Goal: Information Seeking & Learning: Check status

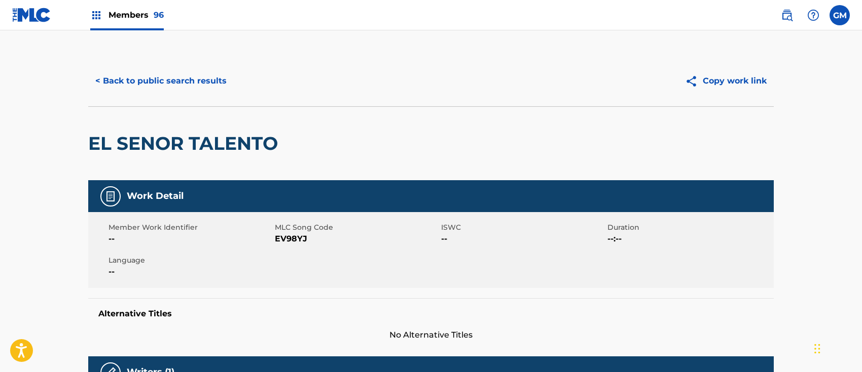
click at [144, 10] on span "Members 96" at bounding box center [135, 15] width 55 height 12
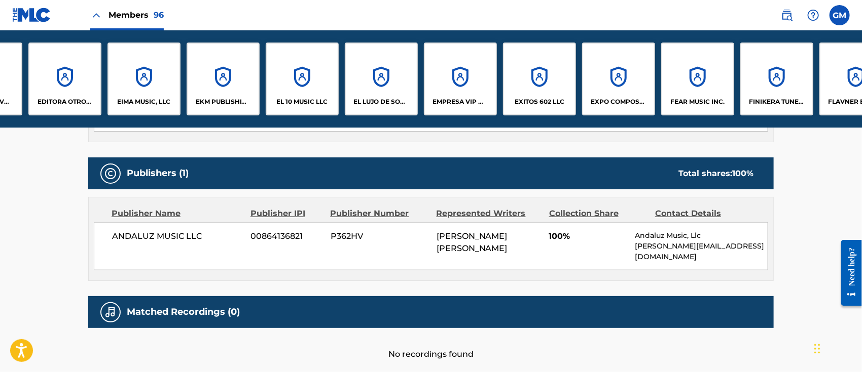
scroll to position [0, 1766]
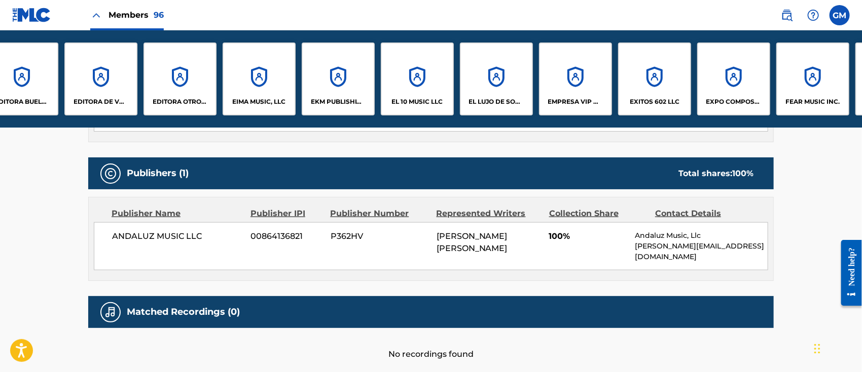
click at [262, 99] on p "EIMA MUSIC, LLC" at bounding box center [259, 101] width 53 height 9
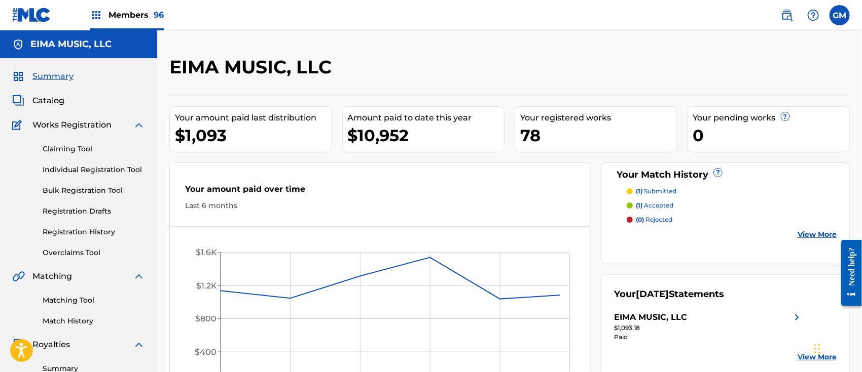
click at [97, 229] on link "Registration History" at bounding box center [94, 232] width 102 height 11
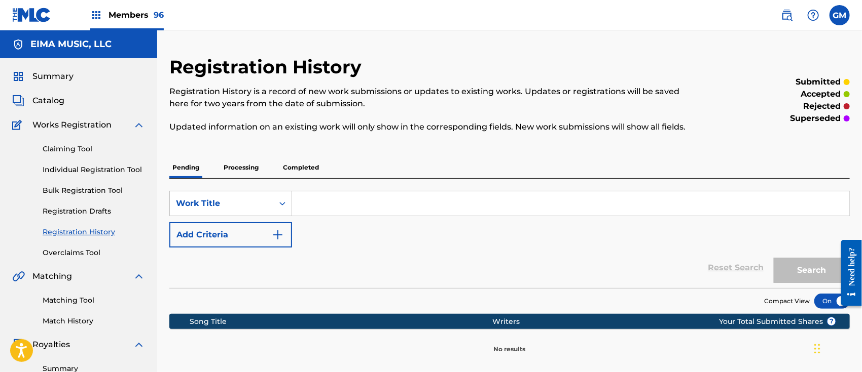
click at [244, 166] on p "Processing" at bounding box center [240, 167] width 41 height 21
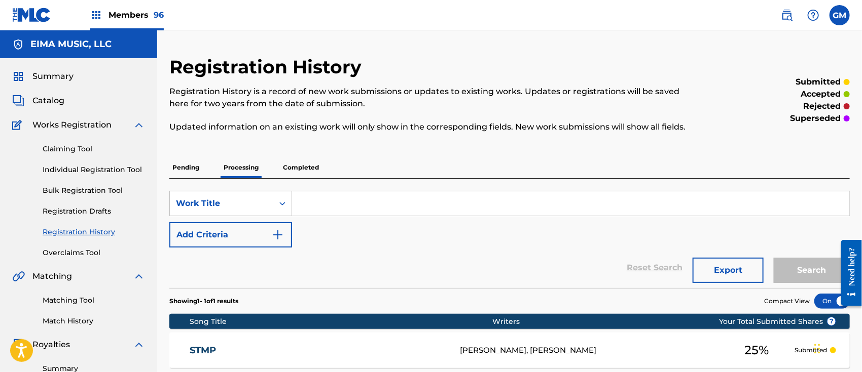
click at [51, 100] on span "Catalog" at bounding box center [48, 101] width 32 height 12
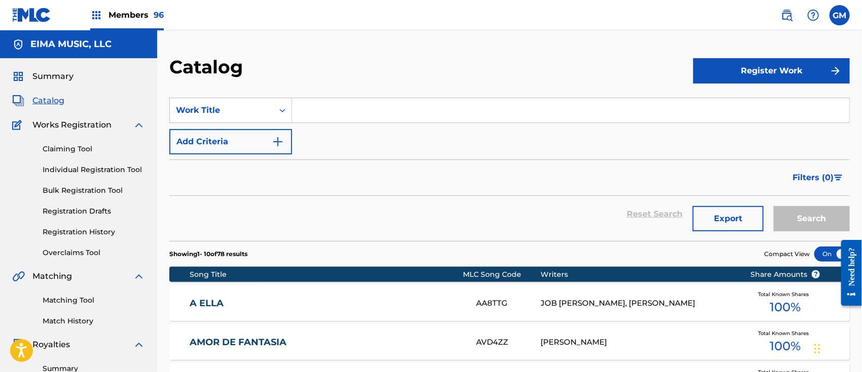
click at [367, 110] on input "Search Form" at bounding box center [570, 110] width 557 height 24
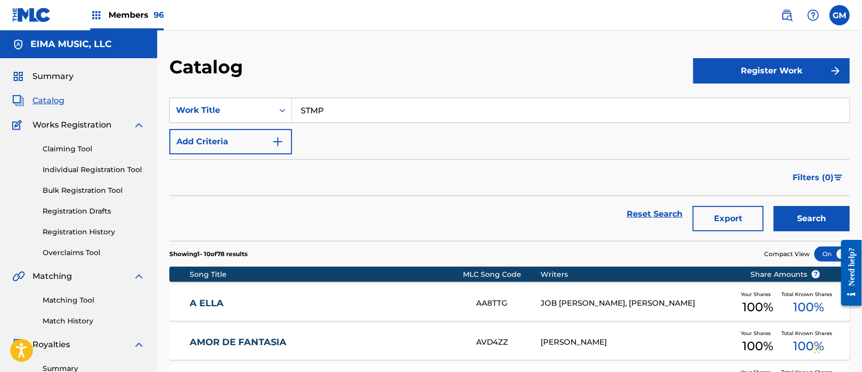
type input "STMP"
click at [81, 232] on link "Registration History" at bounding box center [94, 232] width 102 height 11
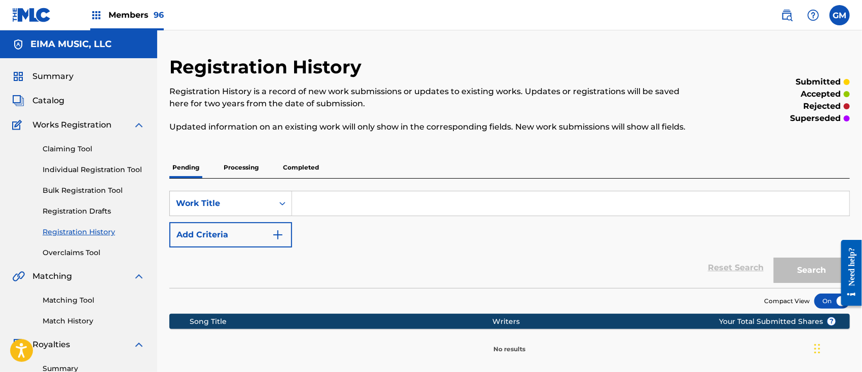
click at [304, 164] on p "Completed" at bounding box center [301, 167] width 42 height 21
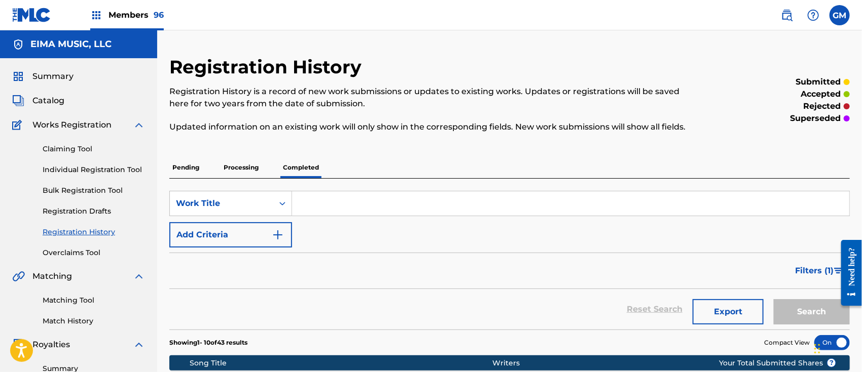
click at [806, 266] on span "Filters ( 1 )" at bounding box center [814, 271] width 39 height 12
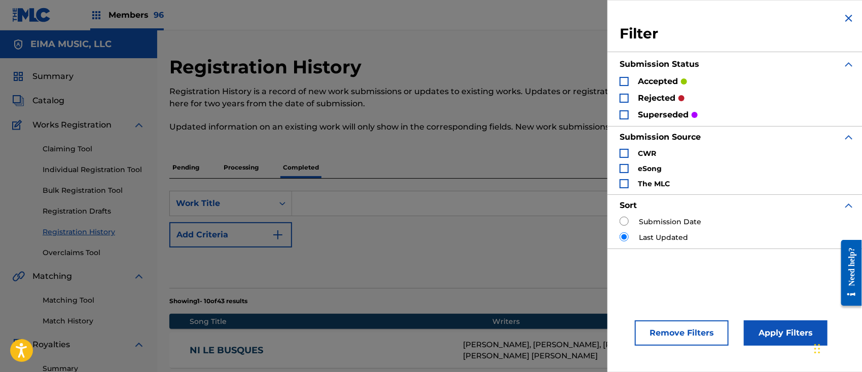
click at [623, 116] on div "Search Form" at bounding box center [623, 114] width 9 height 9
click at [621, 91] on div "accepted rejected superseded" at bounding box center [736, 98] width 235 height 45
click at [624, 79] on div "Search Form" at bounding box center [623, 81] width 9 height 9
click at [624, 96] on div "Search Form" at bounding box center [623, 98] width 9 height 9
click at [769, 328] on button "Apply Filters" at bounding box center [785, 333] width 84 height 25
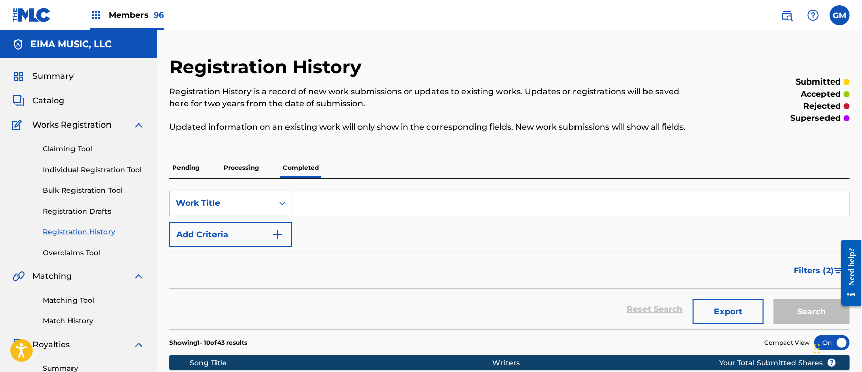
click at [341, 194] on input "Search Form" at bounding box center [570, 204] width 557 height 24
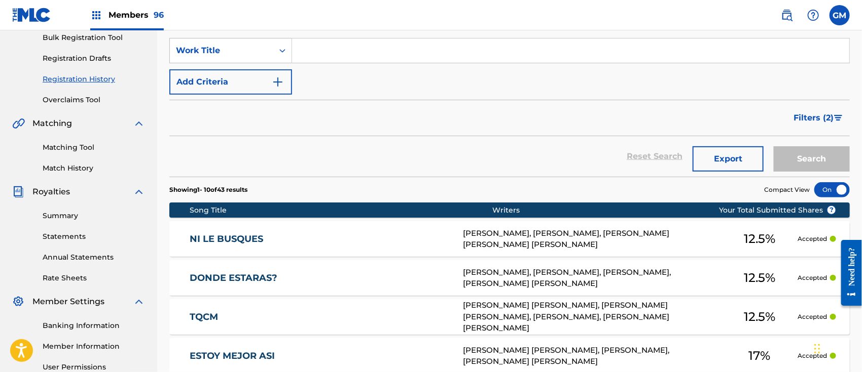
scroll to position [158, 0]
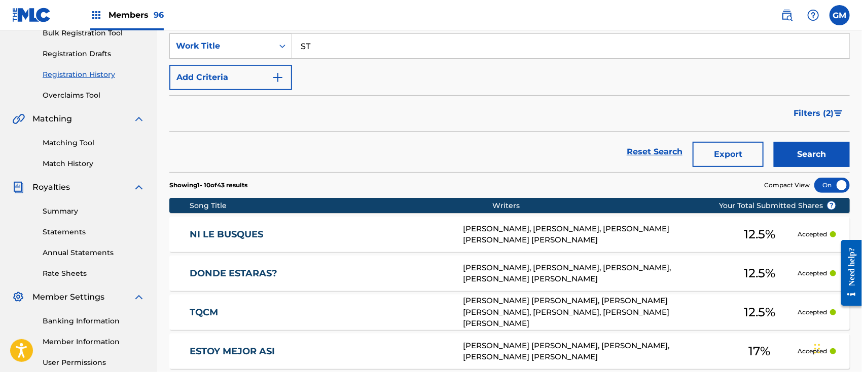
type input "STMP"
click at [822, 150] on button "Search" at bounding box center [811, 154] width 76 height 25
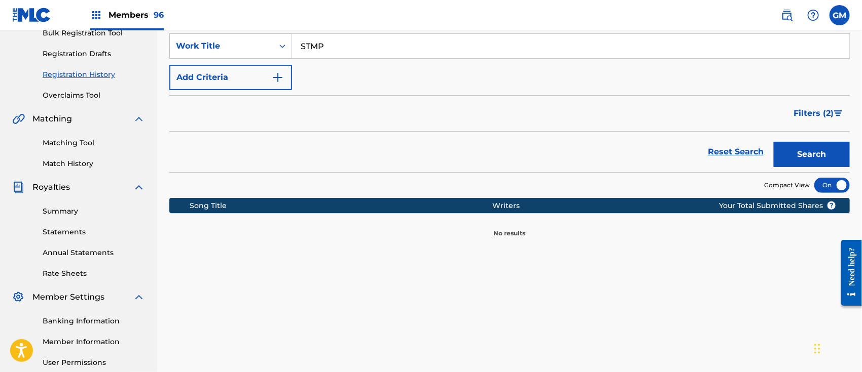
click at [784, 14] on img at bounding box center [786, 15] width 12 height 12
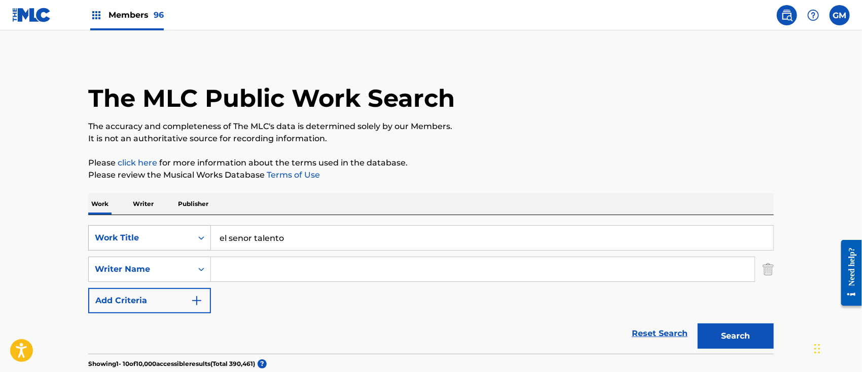
drag, startPoint x: 307, startPoint y: 234, endPoint x: 206, endPoint y: 234, distance: 100.3
click at [206, 234] on div "SearchWithCriteria304e8717-7bc6-41a7-ab9a-db7db7db3ba2 Work Title el senor tale…" at bounding box center [430, 238] width 685 height 25
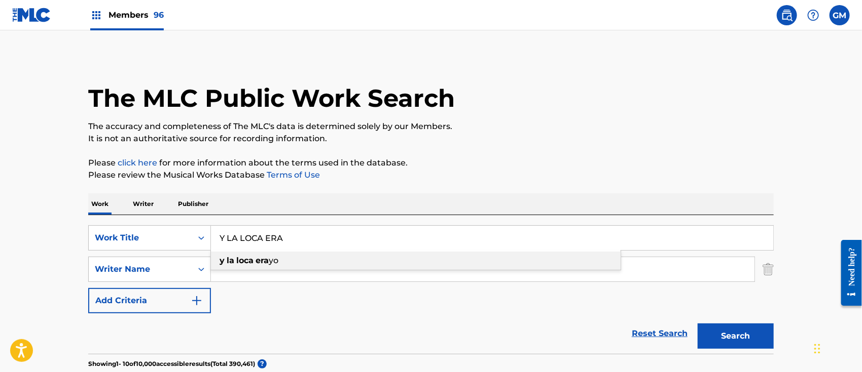
click at [275, 255] on div "y la loca era yo" at bounding box center [415, 261] width 409 height 18
type input "y la loca era yo"
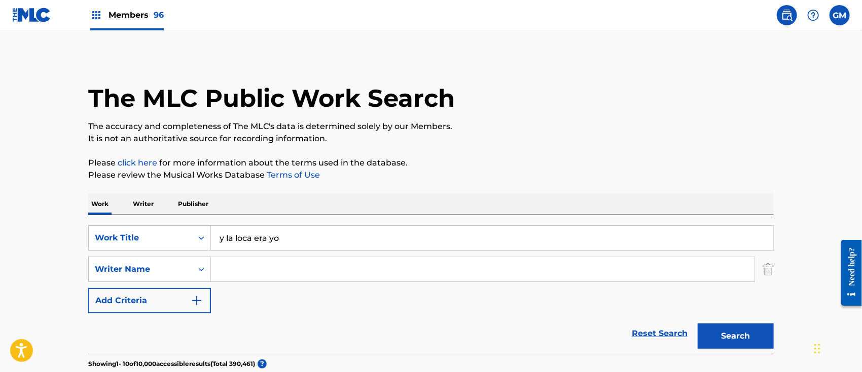
click at [722, 342] on button "Search" at bounding box center [735, 336] width 76 height 25
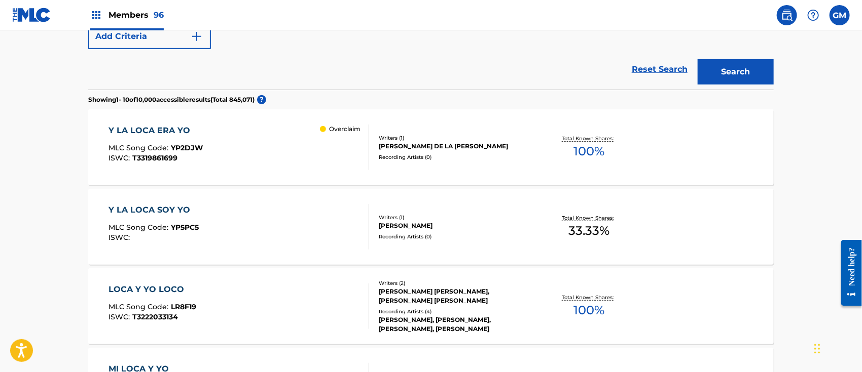
scroll to position [315, 0]
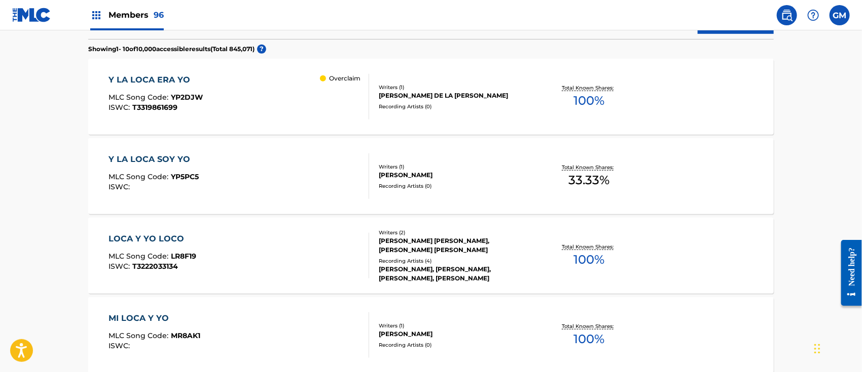
click at [134, 9] on span "Members 96" at bounding box center [135, 15] width 55 height 12
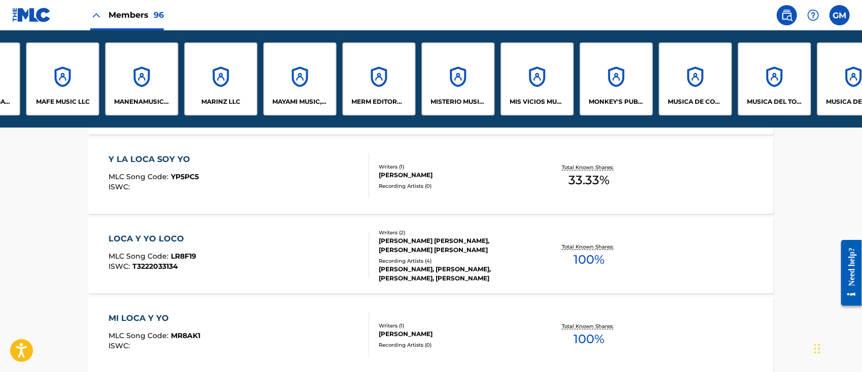
scroll to position [0, 4789]
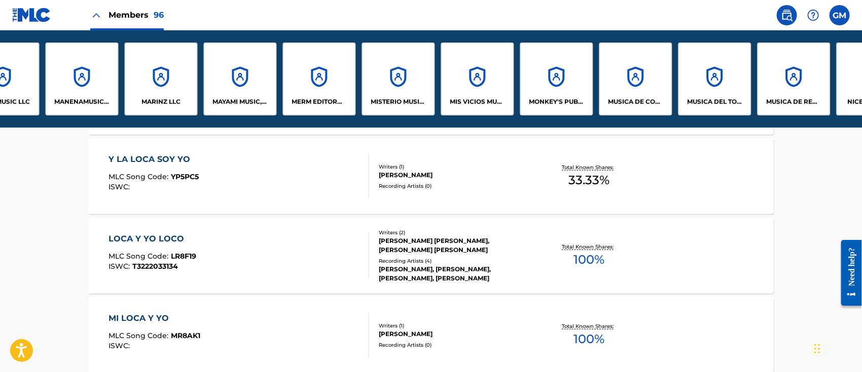
click at [392, 94] on div "MISTERIO MUSIC, LLC" at bounding box center [398, 79] width 73 height 73
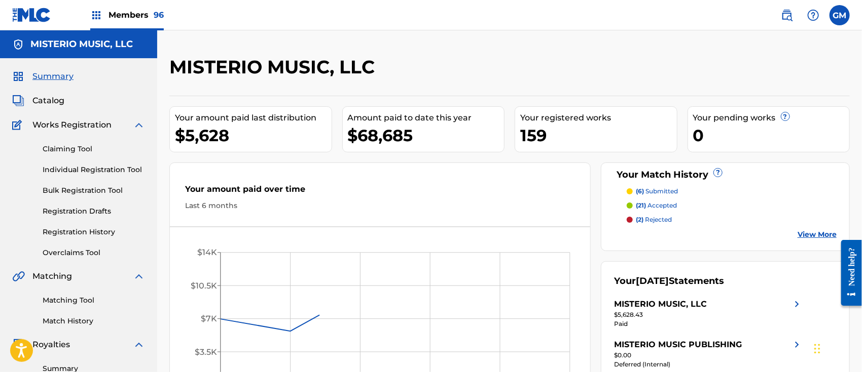
click at [56, 99] on span "Catalog" at bounding box center [48, 101] width 32 height 12
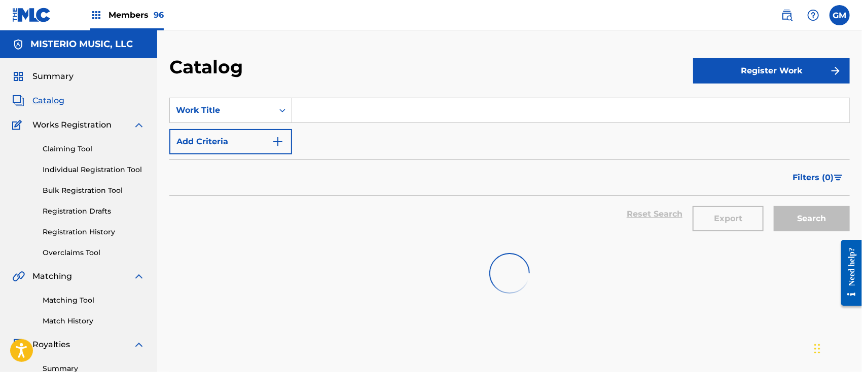
click at [355, 114] on input "Search Form" at bounding box center [570, 110] width 557 height 24
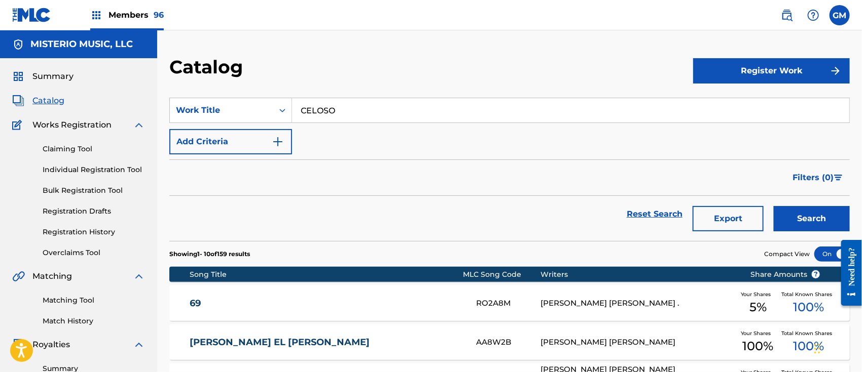
type input "CELOSO"
click at [98, 232] on link "Registration History" at bounding box center [94, 232] width 102 height 11
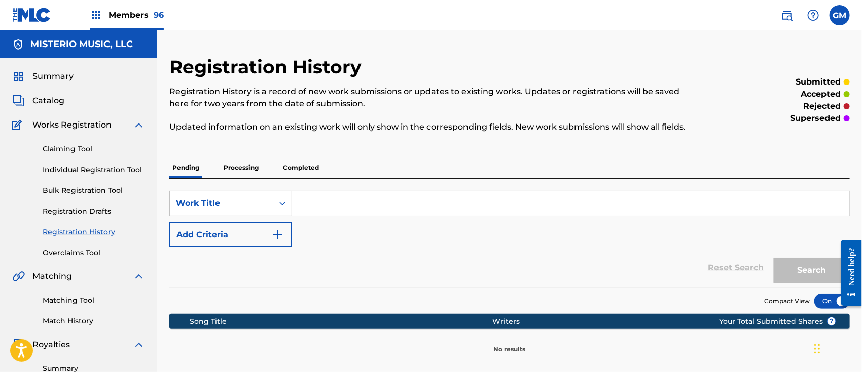
click at [231, 166] on p "Processing" at bounding box center [240, 167] width 41 height 21
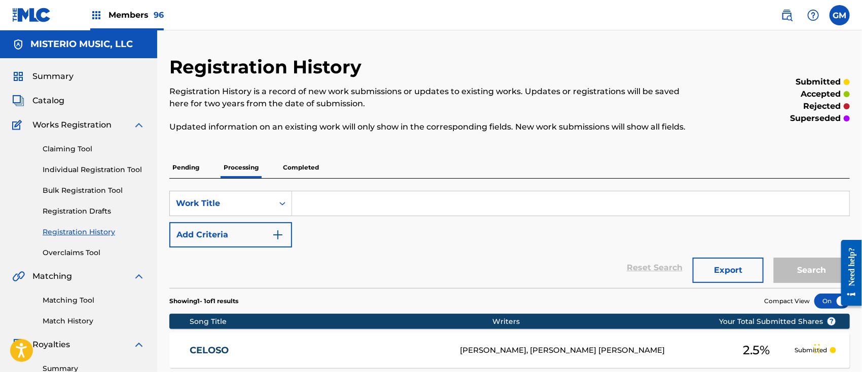
click at [142, 12] on span "Members 96" at bounding box center [135, 15] width 55 height 12
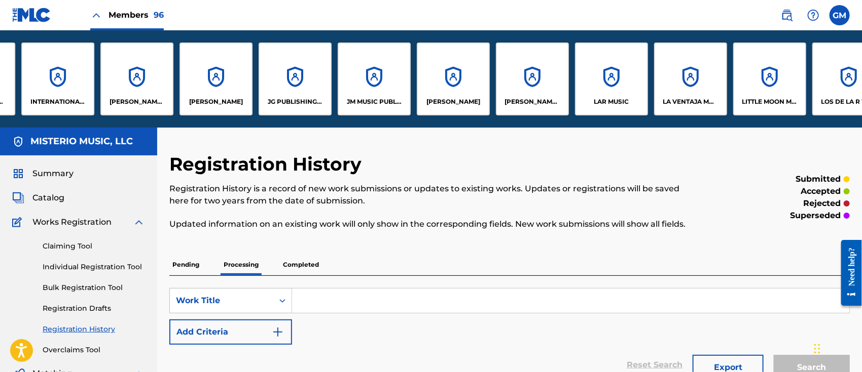
scroll to position [0, 3500]
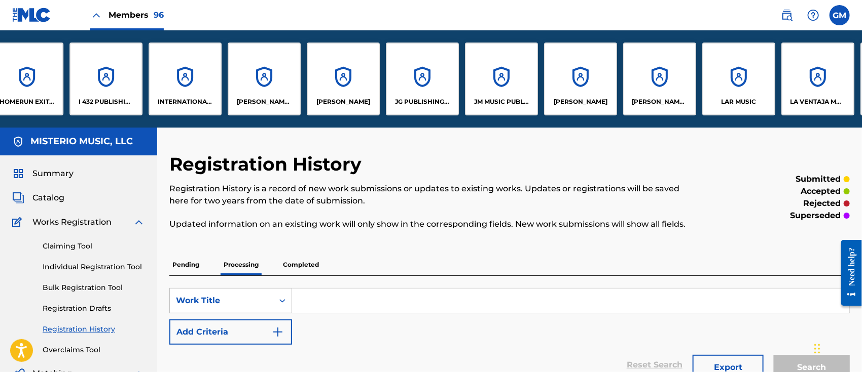
click at [506, 95] on div "JM MUSIC PUBLISHING INC." at bounding box center [501, 79] width 73 height 73
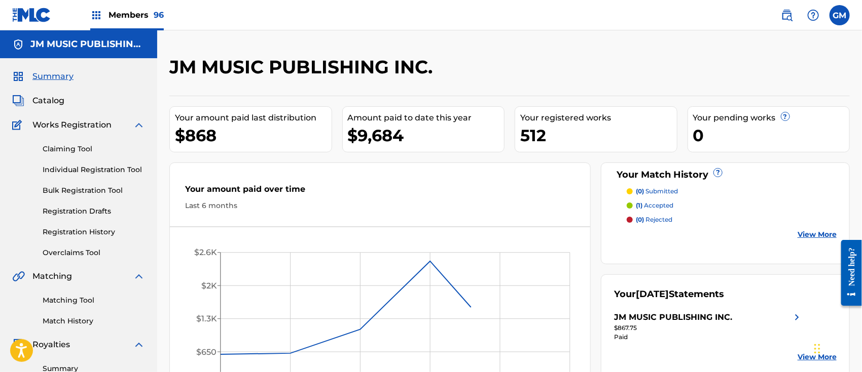
click at [43, 97] on span "Catalog" at bounding box center [48, 101] width 32 height 12
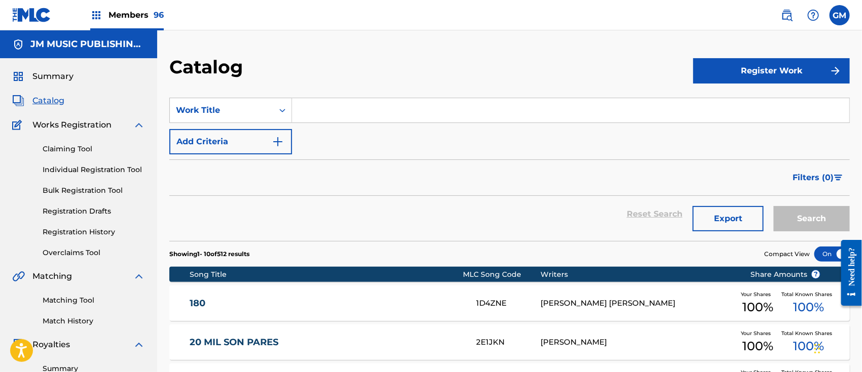
click at [339, 103] on input "Search Form" at bounding box center [570, 110] width 557 height 24
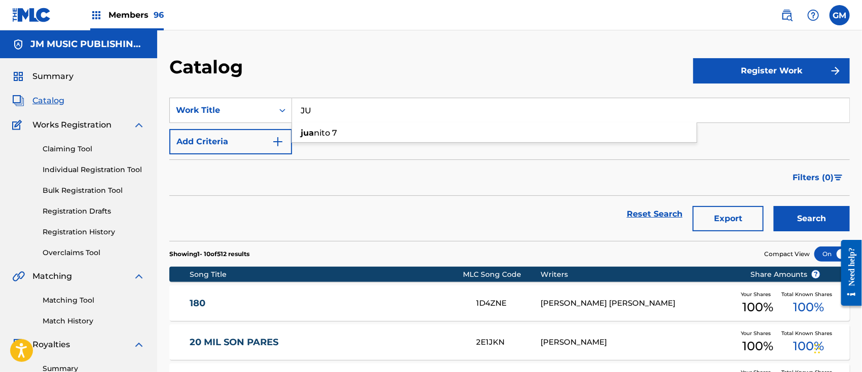
type input "J"
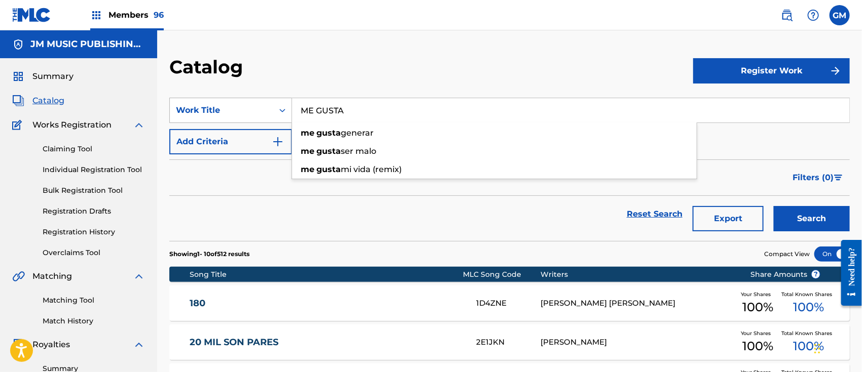
drag, startPoint x: 358, startPoint y: 109, endPoint x: 223, endPoint y: 101, distance: 135.0
click at [215, 102] on div "SearchWithCriteria2afa7570-5a6a-4b1f-b0c2-326f34d74011 Work Title ME GUSTA me g…" at bounding box center [509, 110] width 680 height 25
type input "M"
click at [773, 206] on button "Search" at bounding box center [811, 218] width 76 height 25
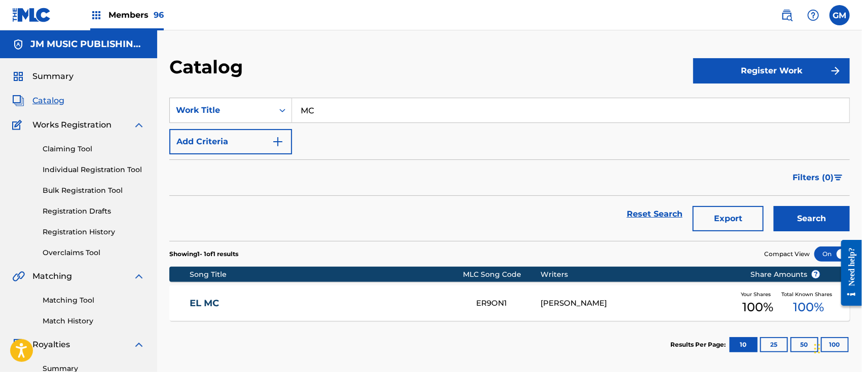
type input "M"
type input "P"
drag, startPoint x: 371, startPoint y: 107, endPoint x: 234, endPoint y: 91, distance: 138.3
click at [234, 91] on section "SearchWithCriteria2afa7570-5a6a-4b1f-b0c2-326f34d74011 Work Title POLVO polvo […" at bounding box center [509, 164] width 680 height 156
type input "MC"
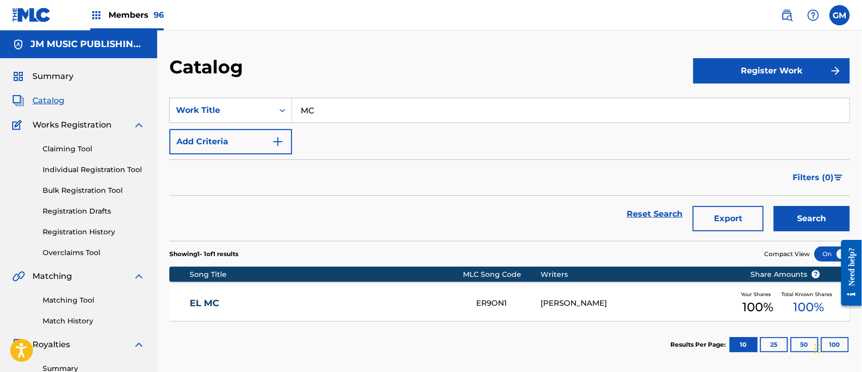
click at [773, 206] on button "Search" at bounding box center [811, 218] width 76 height 25
click at [348, 294] on div "EL MC ER9ON1 [PERSON_NAME] Your Shares 100 % Total Known Shares 100 %" at bounding box center [509, 303] width 680 height 35
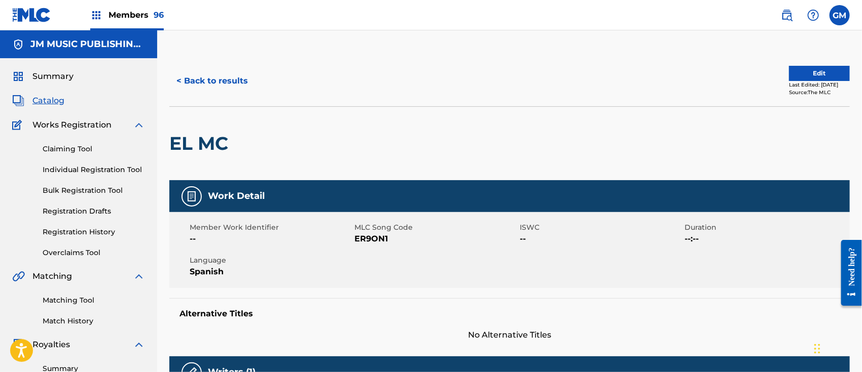
click at [191, 83] on button "< Back to results" at bounding box center [212, 80] width 86 height 25
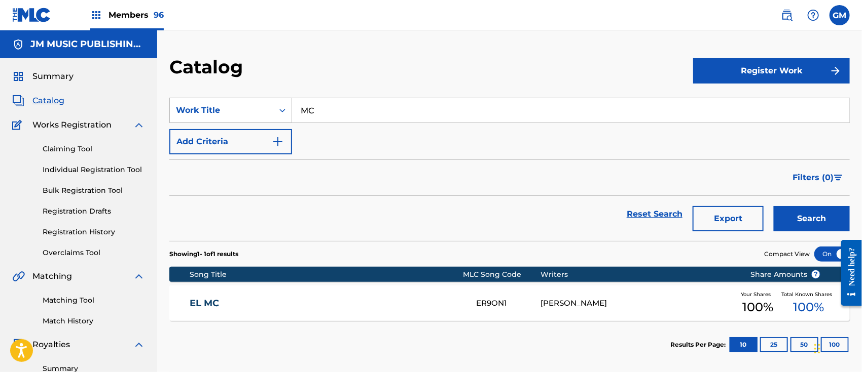
drag, startPoint x: 352, startPoint y: 106, endPoint x: 226, endPoint y: 107, distance: 126.2
click at [226, 107] on div "SearchWithCriteria2afa7570-5a6a-4b1f-b0c2-326f34d74011 Work Title MC" at bounding box center [509, 110] width 680 height 25
type input "C"
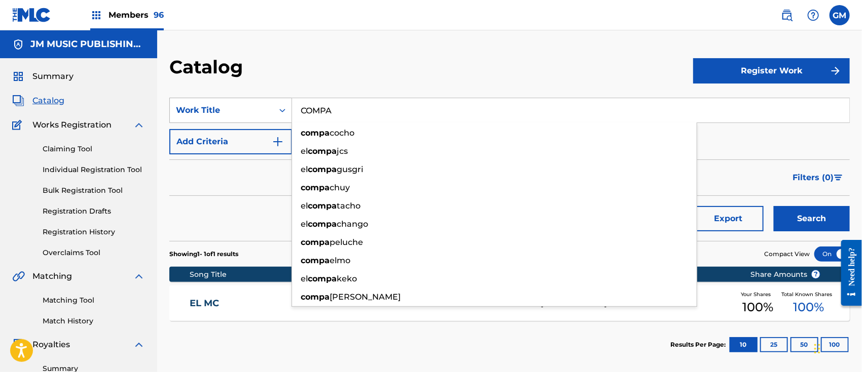
drag, startPoint x: 377, startPoint y: 116, endPoint x: 266, endPoint y: 111, distance: 110.6
click at [266, 111] on div "SearchWithCriteria2afa7570-5a6a-4b1f-b0c2-326f34d74011 Work Title COMPA compa c…" at bounding box center [509, 110] width 680 height 25
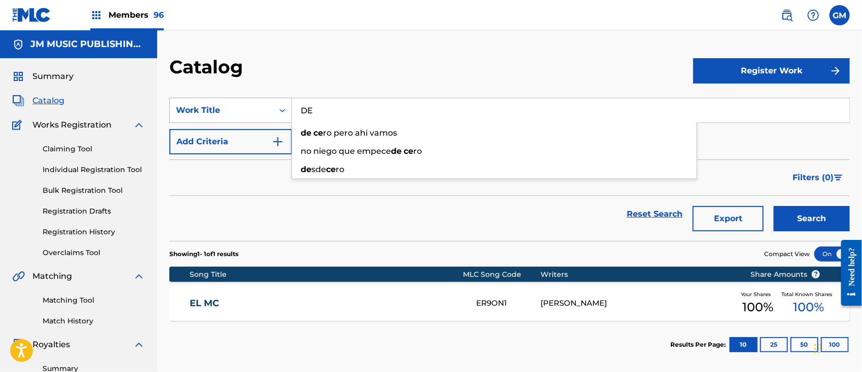
type input "D"
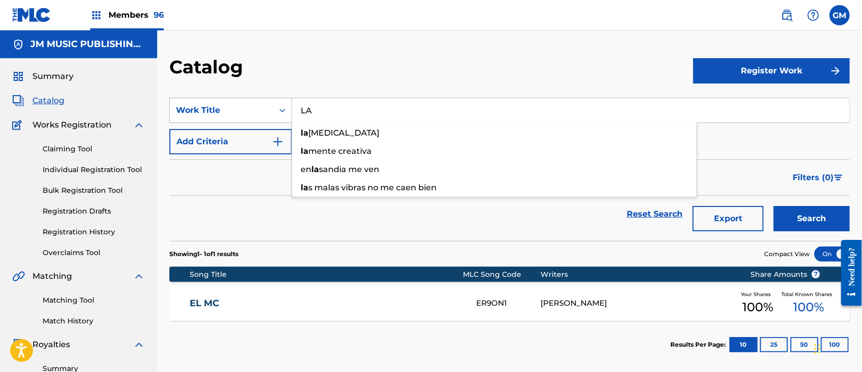
type input "L"
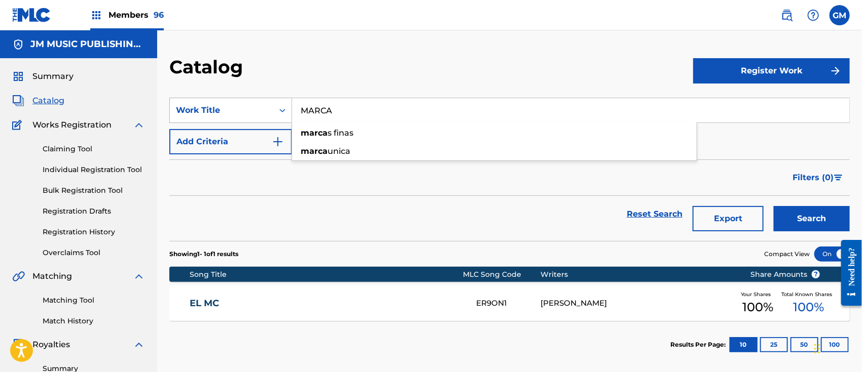
drag, startPoint x: 357, startPoint y: 116, endPoint x: 206, endPoint y: 101, distance: 151.2
click at [206, 101] on div "SearchWithCriteria2afa7570-5a6a-4b1f-b0c2-326f34d74011 Work Title MARCA marca s…" at bounding box center [509, 110] width 680 height 25
type input "E"
type input "T"
drag, startPoint x: 380, startPoint y: 106, endPoint x: 203, endPoint y: 116, distance: 177.1
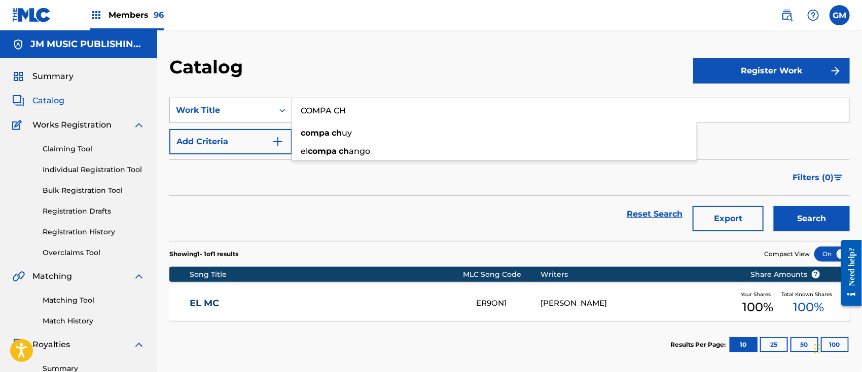
click at [203, 116] on div "SearchWithCriteria2afa7570-5a6a-4b1f-b0c2-326f34d74011 Work Title COMPA CH comp…" at bounding box center [509, 110] width 680 height 25
type input "E"
drag, startPoint x: 382, startPoint y: 107, endPoint x: 201, endPoint y: 103, distance: 181.0
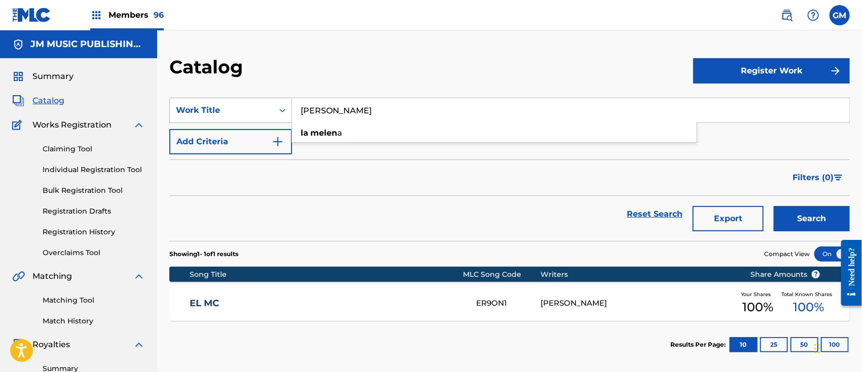
click at [201, 104] on div "SearchWithCriteria2afa7570-5a6a-4b1f-b0c2-326f34d74011 Work Title LA [PERSON_NA…" at bounding box center [509, 110] width 680 height 25
type input "A"
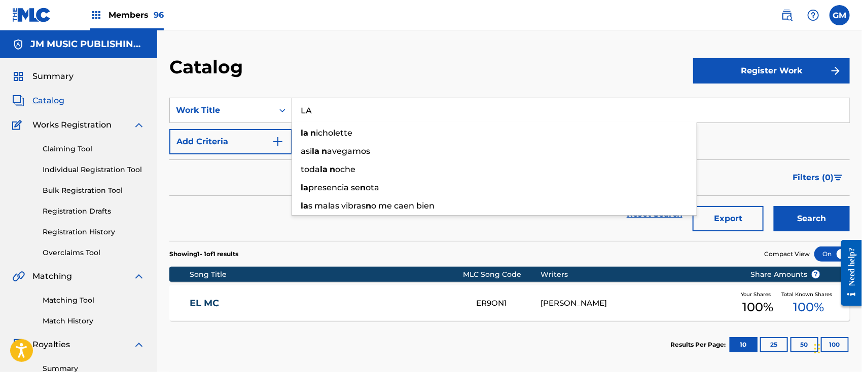
type input "L"
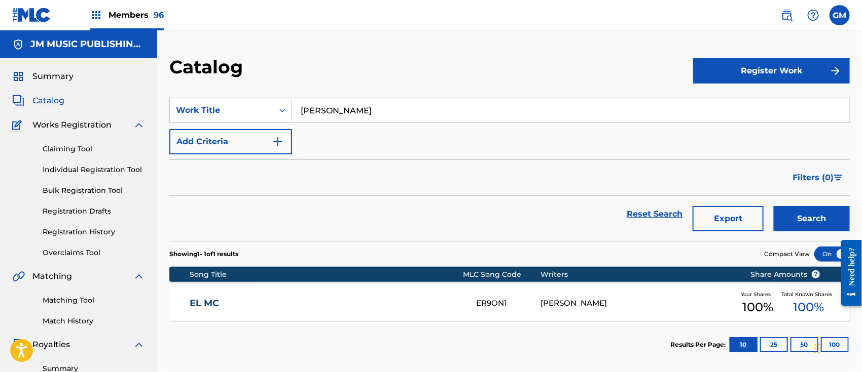
click at [312, 107] on input "[PERSON_NAME]" at bounding box center [570, 110] width 557 height 24
drag, startPoint x: 373, startPoint y: 103, endPoint x: 272, endPoint y: 107, distance: 101.4
click at [272, 107] on div "SearchWithCriteria2afa7570-5a6a-4b1f-b0c2-326f34d74011 Work Title [PERSON_NAME]" at bounding box center [509, 110] width 680 height 25
type input "E"
type input "Y"
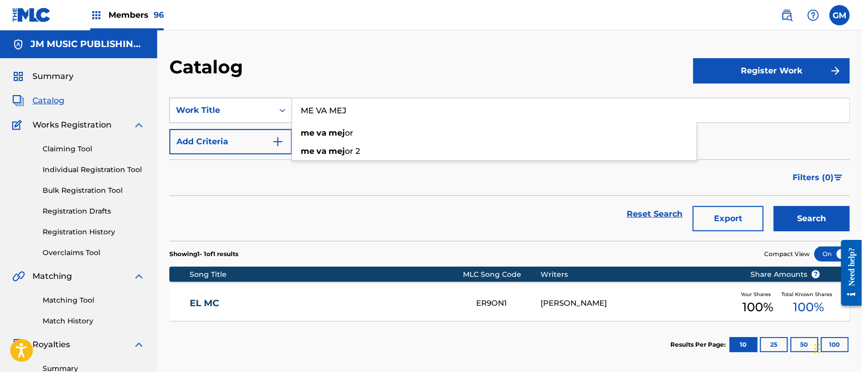
drag, startPoint x: 363, startPoint y: 107, endPoint x: 215, endPoint y: 109, distance: 148.5
click at [215, 109] on div "SearchWithCriteria2afa7570-5a6a-4b1f-b0c2-326f34d74011 Work Title ME VA MEJ me …" at bounding box center [509, 110] width 680 height 25
type input "P"
drag, startPoint x: 347, startPoint y: 106, endPoint x: 277, endPoint y: 99, distance: 70.8
click at [270, 100] on div "SearchWithCriteria2afa7570-5a6a-4b1f-b0c2-326f34d74011 Work Title ME" at bounding box center [509, 110] width 680 height 25
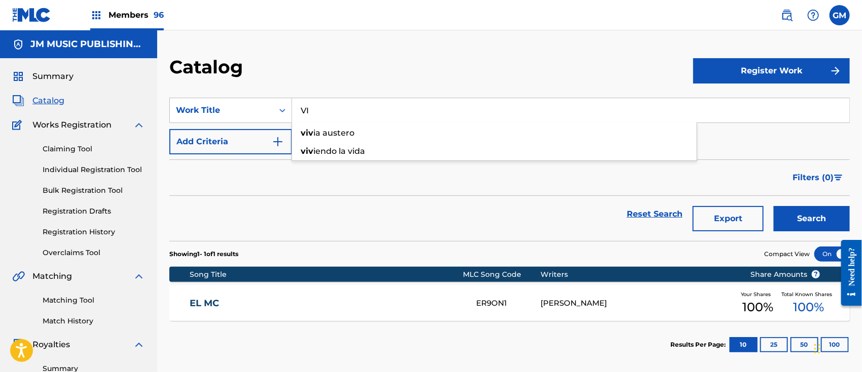
type input "V"
click at [773, 206] on button "Search" at bounding box center [811, 218] width 76 height 25
drag, startPoint x: 332, startPoint y: 110, endPoint x: 272, endPoint y: 114, distance: 60.4
click at [272, 114] on div "SearchWithCriteria2afa7570-5a6a-4b1f-b0c2-326f34d74011 Work Title M3" at bounding box center [509, 110] width 680 height 25
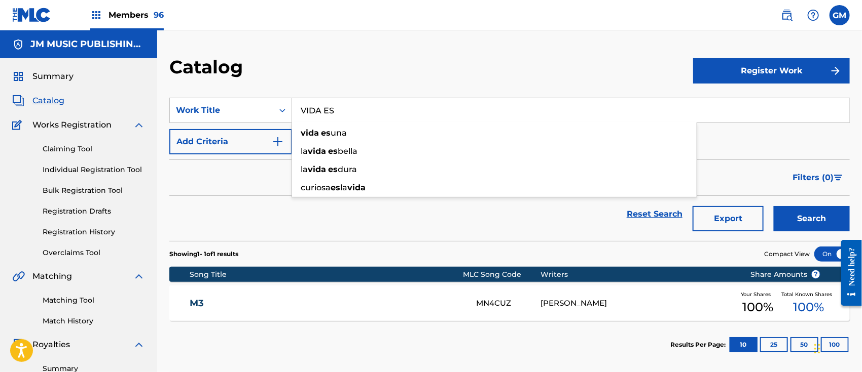
drag, startPoint x: 380, startPoint y: 105, endPoint x: 191, endPoint y: 96, distance: 189.2
click at [191, 96] on section "SearchWithCriteria2afa7570-5a6a-4b1f-b0c2-326f34d74011 Work Title VIDA ES vida …" at bounding box center [509, 164] width 680 height 156
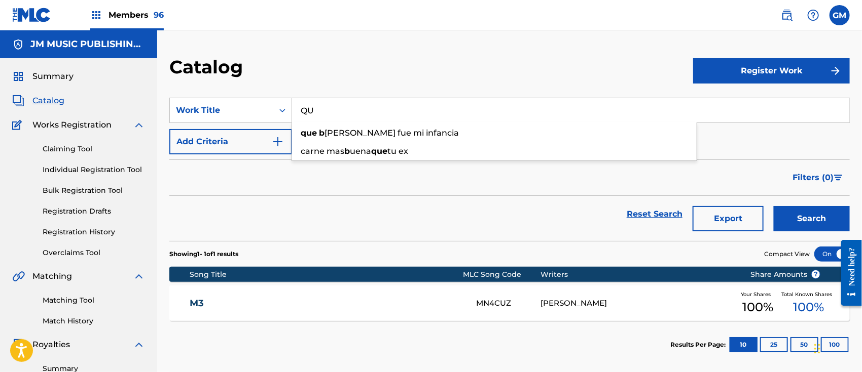
type input "Q"
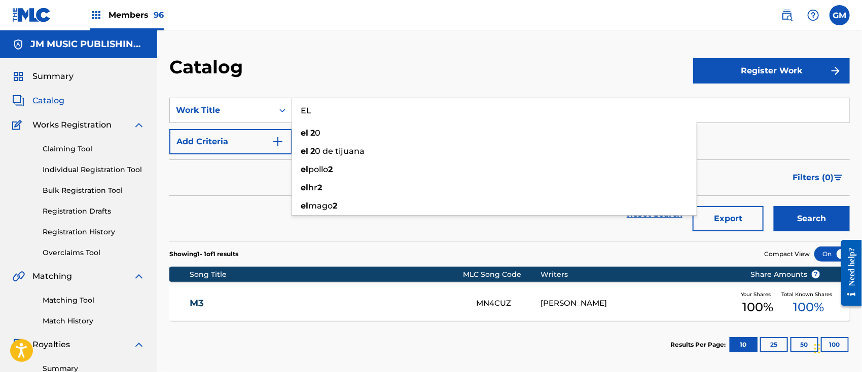
type input "E"
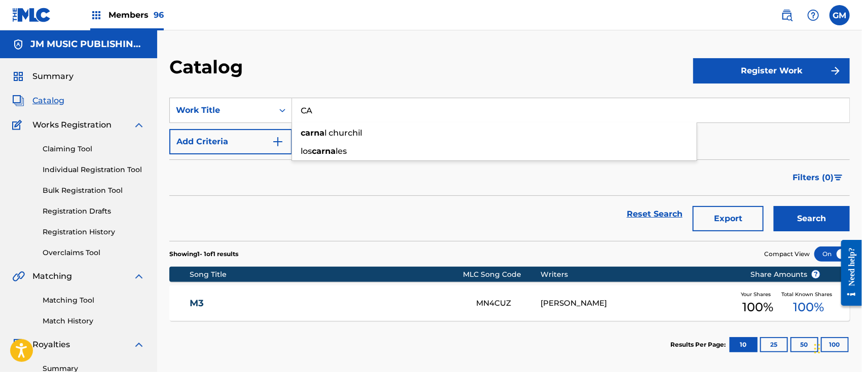
type input "C"
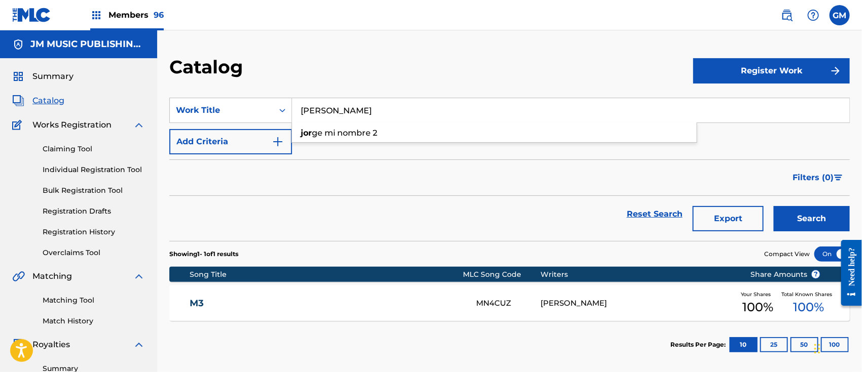
type input "J"
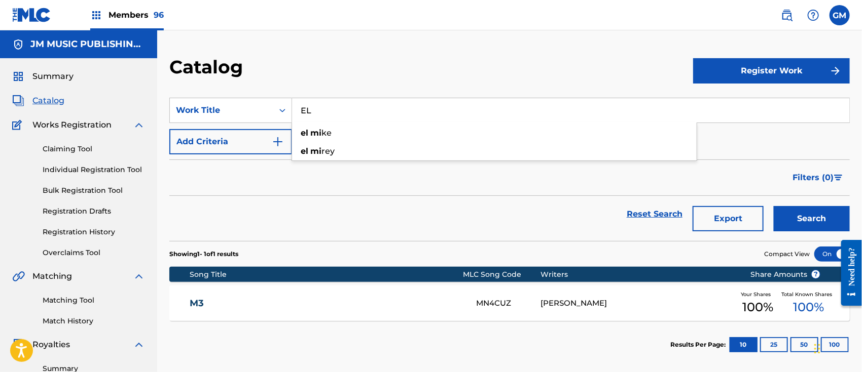
type input "E"
drag, startPoint x: 369, startPoint y: 109, endPoint x: 181, endPoint y: 106, distance: 187.5
click at [181, 106] on div "SearchWithCriteria2afa7570-5a6a-4b1f-b0c2-326f34d74011 Work Title LONC lonc he" at bounding box center [509, 110] width 680 height 25
type input "2"
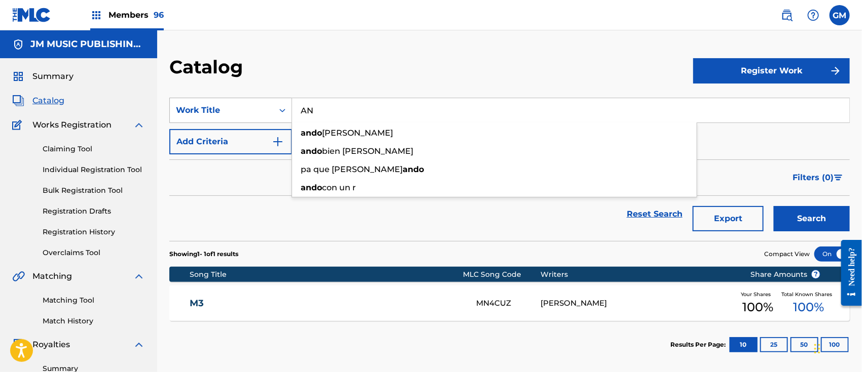
type input "A"
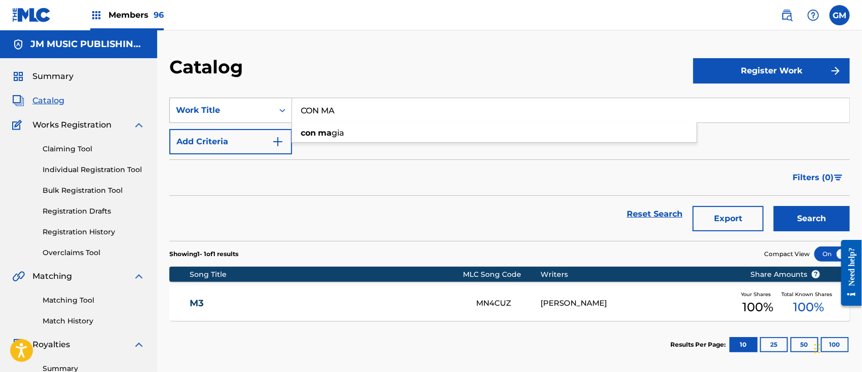
drag, startPoint x: 363, startPoint y: 104, endPoint x: 182, endPoint y: 104, distance: 180.9
click at [182, 104] on div "SearchWithCriteria2afa7570-5a6a-4b1f-b0c2-326f34d74011 Work Title CON MA con ma…" at bounding box center [509, 110] width 680 height 25
type input "D"
click at [773, 206] on button "Search" at bounding box center [811, 218] width 76 height 25
drag, startPoint x: 391, startPoint y: 106, endPoint x: 246, endPoint y: 82, distance: 147.5
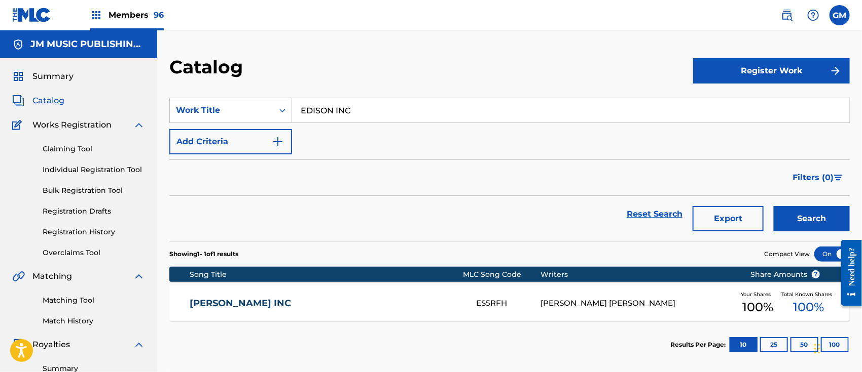
click at [205, 107] on div "SearchWithCriteria2afa7570-5a6a-4b1f-b0c2-326f34d74011 Work Title EDISON INC" at bounding box center [509, 110] width 680 height 25
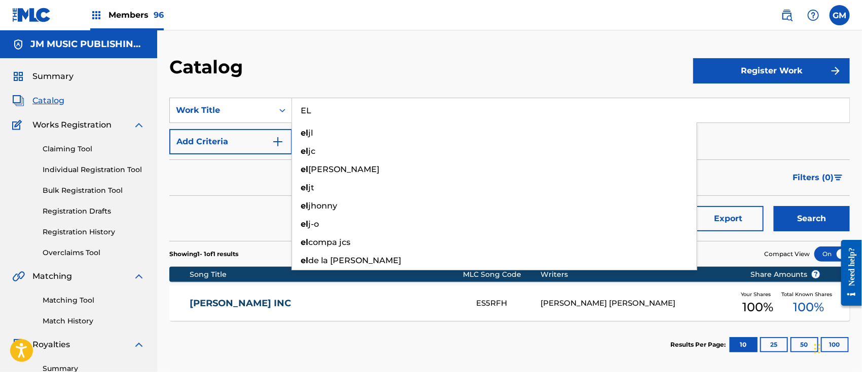
type input "E"
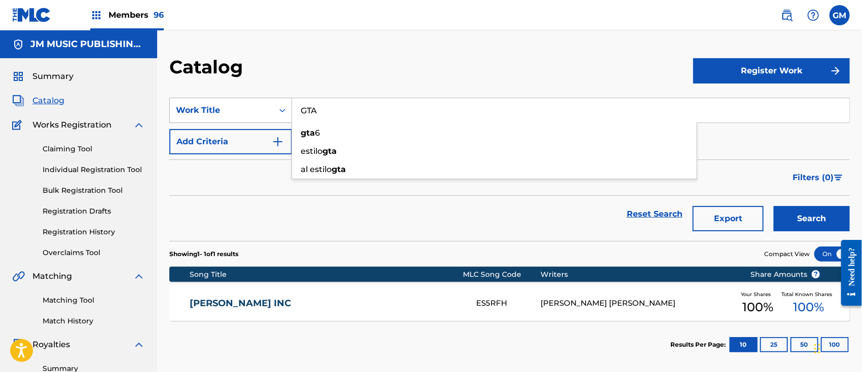
drag, startPoint x: 343, startPoint y: 107, endPoint x: 261, endPoint y: 107, distance: 81.6
click at [263, 107] on div "SearchWithCriteria2afa7570-5a6a-4b1f-b0c2-326f34d74011 Work Title GTA gta 6 est…" at bounding box center [509, 110] width 680 height 25
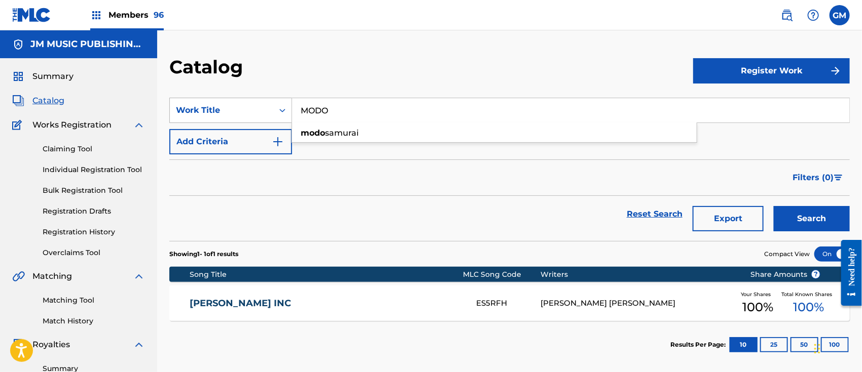
drag, startPoint x: 345, startPoint y: 108, endPoint x: 236, endPoint y: 111, distance: 108.5
click at [236, 111] on div "SearchWithCriteria2afa7570-5a6a-4b1f-b0c2-326f34d74011 Work Title MODO modo sam…" at bounding box center [509, 110] width 680 height 25
drag, startPoint x: 364, startPoint y: 110, endPoint x: 224, endPoint y: 101, distance: 140.2
click at [224, 101] on div "SearchWithCriteria2afa7570-5a6a-4b1f-b0c2-326f34d74011 Work Title TODA LA toda …" at bounding box center [509, 110] width 680 height 25
type input "M"
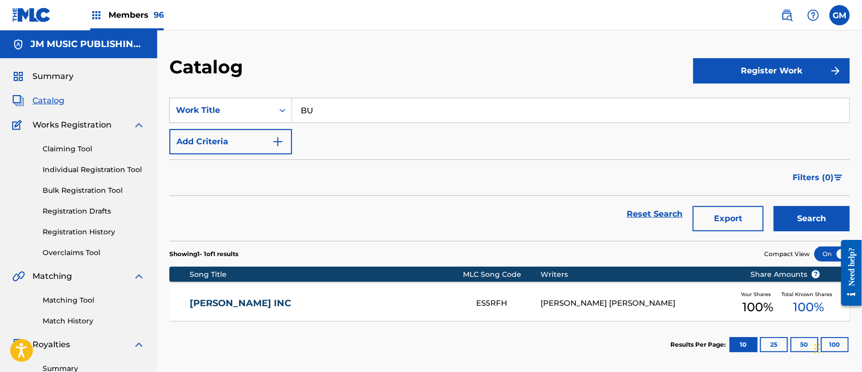
type input "B"
drag, startPoint x: 343, startPoint y: 109, endPoint x: 245, endPoint y: 104, distance: 97.5
click at [245, 104] on div "SearchWithCriteria2afa7570-5a6a-4b1f-b0c2-326f34d74011 Work Title QUIERO quiero…" at bounding box center [509, 110] width 680 height 25
type input "T"
drag, startPoint x: 369, startPoint y: 115, endPoint x: 186, endPoint y: 113, distance: 182.4
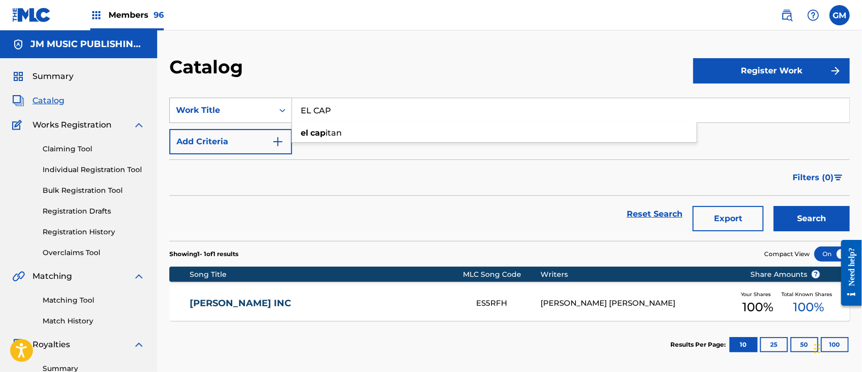
click at [186, 113] on div "SearchWithCriteria2afa7570-5a6a-4b1f-b0c2-326f34d74011 Work Title EL CAP el cap…" at bounding box center [509, 110] width 680 height 25
type input "S"
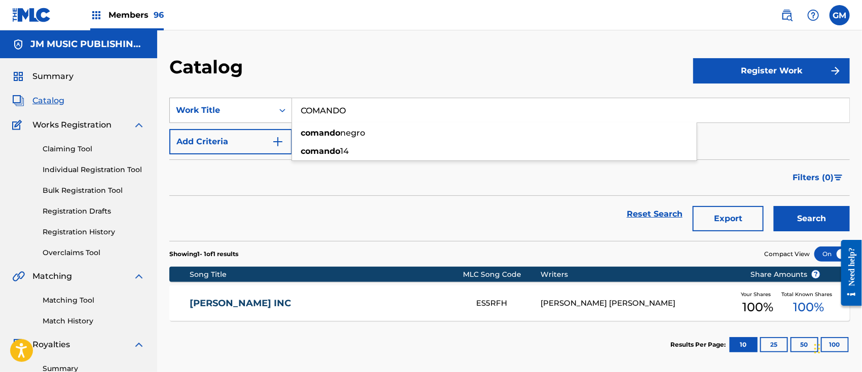
click at [235, 106] on div "SearchWithCriteria2afa7570-5a6a-4b1f-b0c2-326f34d74011 Work Title COMANDO coman…" at bounding box center [509, 110] width 680 height 25
type input "E"
drag, startPoint x: 364, startPoint y: 105, endPoint x: 286, endPoint y: 101, distance: 78.2
click at [260, 101] on div "SearchWithCriteria2afa7570-5a6a-4b1f-b0c2-326f34d74011 Work Title EL TESLA el t…" at bounding box center [509, 110] width 680 height 25
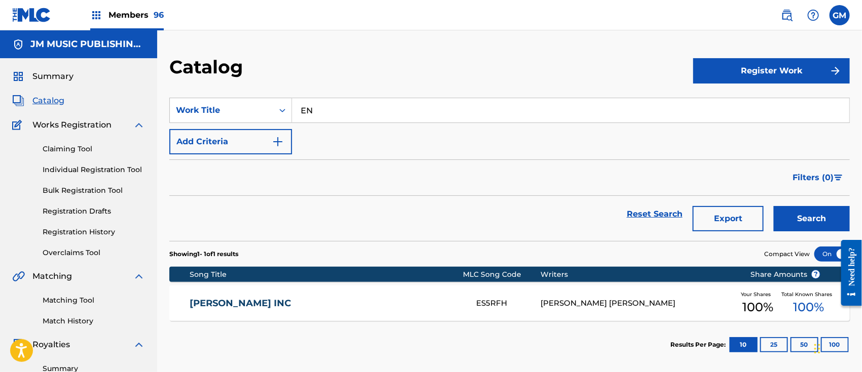
type input "E"
type input "CLANDESTINO"
click at [126, 10] on span "Members 96" at bounding box center [135, 15] width 55 height 12
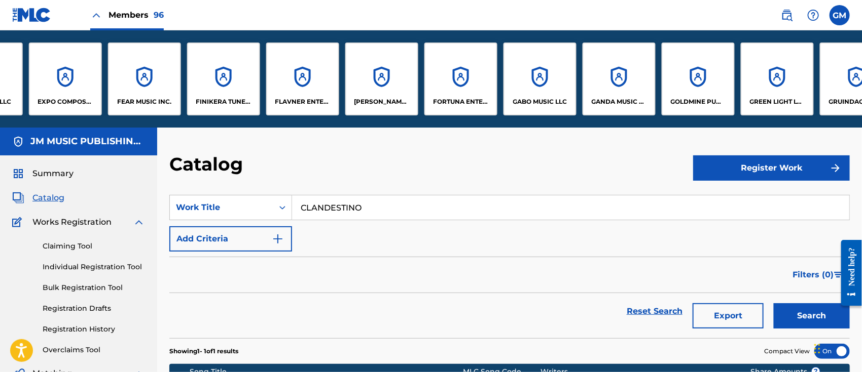
scroll to position [0, 2518]
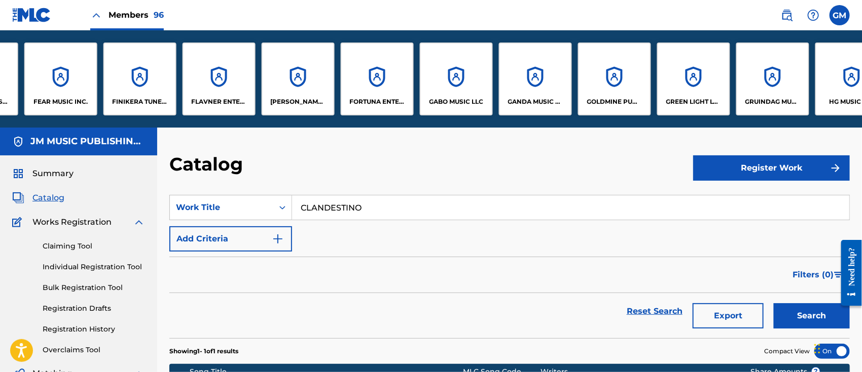
click at [380, 87] on div "FORTUNA ENTERTAINMENT, LLC" at bounding box center [377, 79] width 73 height 73
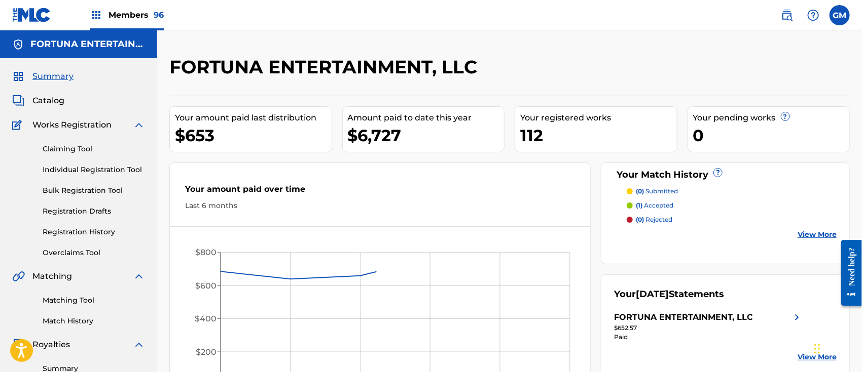
click at [46, 100] on span "Catalog" at bounding box center [48, 101] width 32 height 12
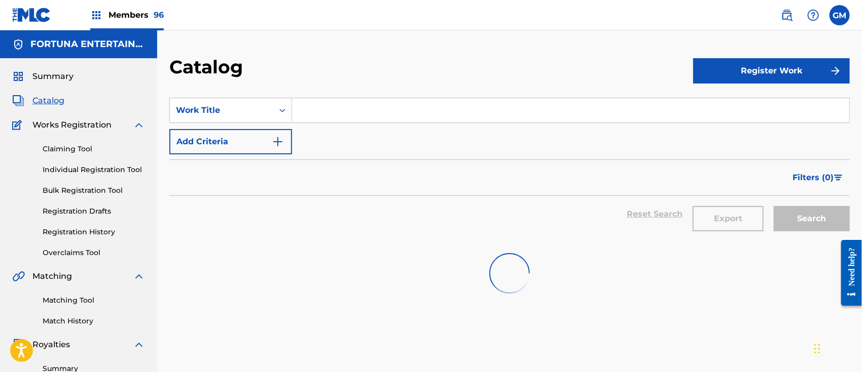
click at [354, 116] on input "Search Form" at bounding box center [570, 110] width 557 height 24
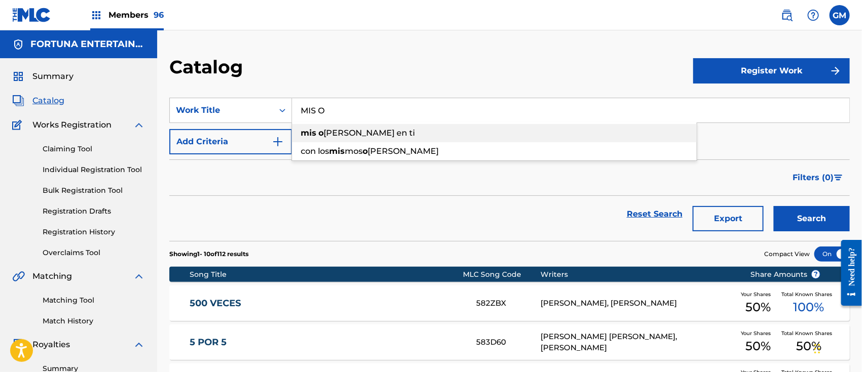
click at [316, 135] on span "Search Form" at bounding box center [317, 133] width 2 height 10
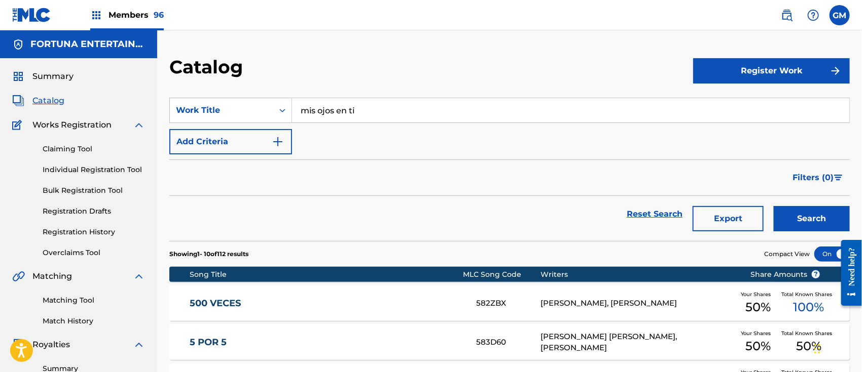
click at [795, 214] on button "Search" at bounding box center [811, 218] width 76 height 25
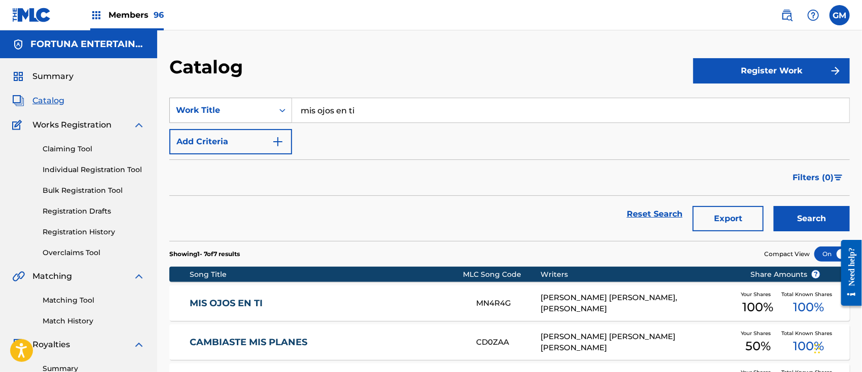
drag, startPoint x: 396, startPoint y: 114, endPoint x: 198, endPoint y: 114, distance: 198.1
click at [198, 114] on div "SearchWithCriteria2afa7570-5a6a-4b1f-b0c2-326f34d74011 Work Title mis ojos en ti" at bounding box center [509, 110] width 680 height 25
type input "ASI DE DOLIDO"
click at [139, 13] on span "Members 96" at bounding box center [135, 15] width 55 height 12
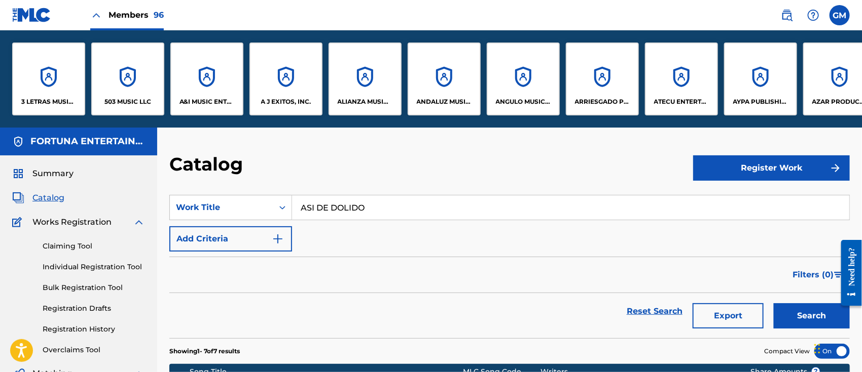
click at [204, 94] on div "A&I MUSIC ENTERTAINMENT, INC" at bounding box center [206, 79] width 73 height 73
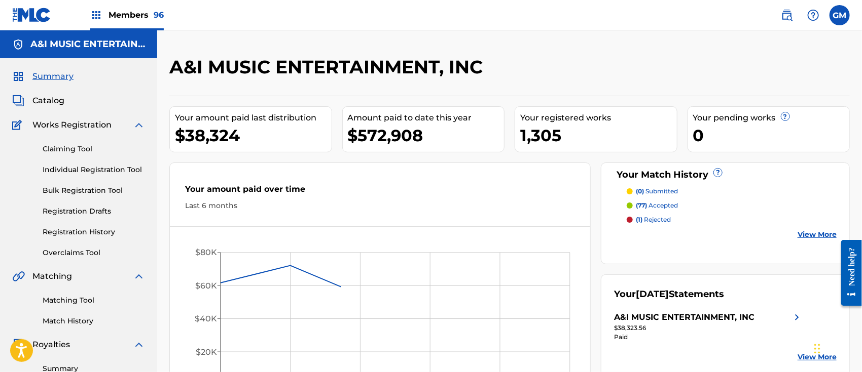
click at [45, 95] on span "Catalog" at bounding box center [48, 101] width 32 height 12
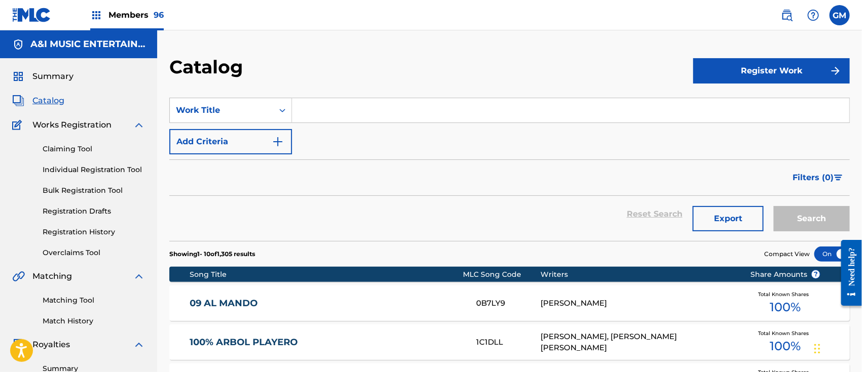
click at [315, 103] on input "Search Form" at bounding box center [570, 110] width 557 height 24
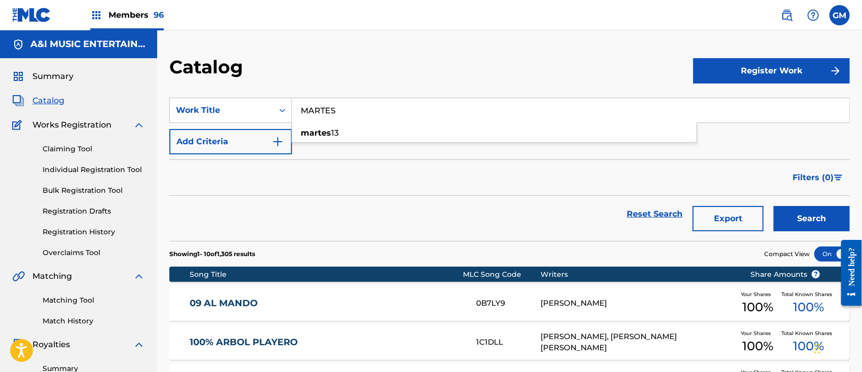
type input "MARTES"
click at [139, 14] on span "Members 96" at bounding box center [135, 15] width 55 height 12
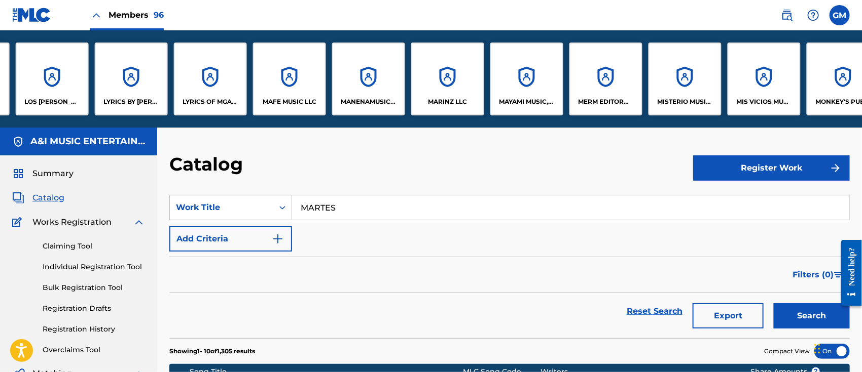
scroll to position [0, 4320]
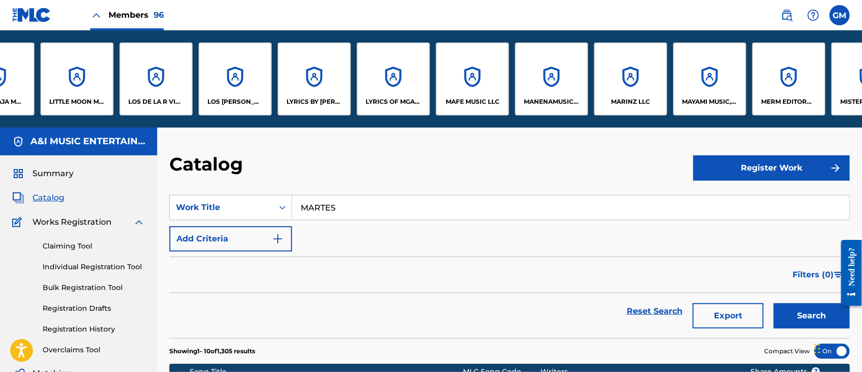
click at [405, 95] on div "LYRICS OF MGA LLC" at bounding box center [393, 79] width 73 height 73
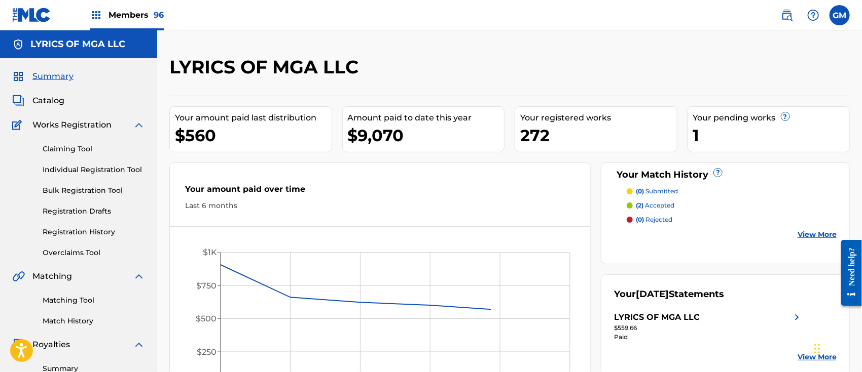
click at [49, 100] on span "Catalog" at bounding box center [48, 101] width 32 height 12
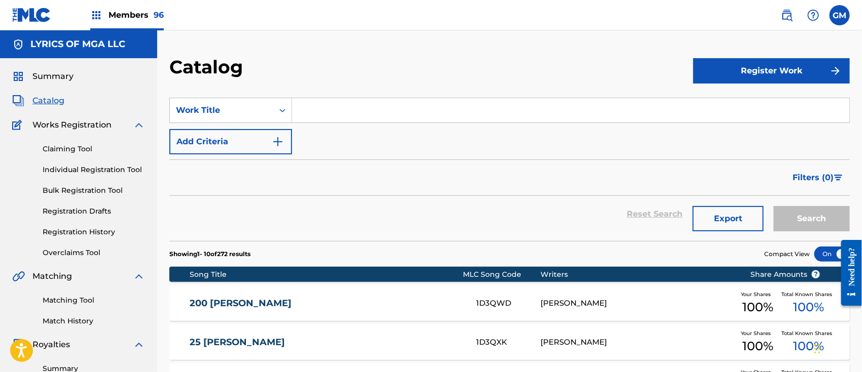
click at [349, 113] on input "Search Form" at bounding box center [570, 110] width 557 height 24
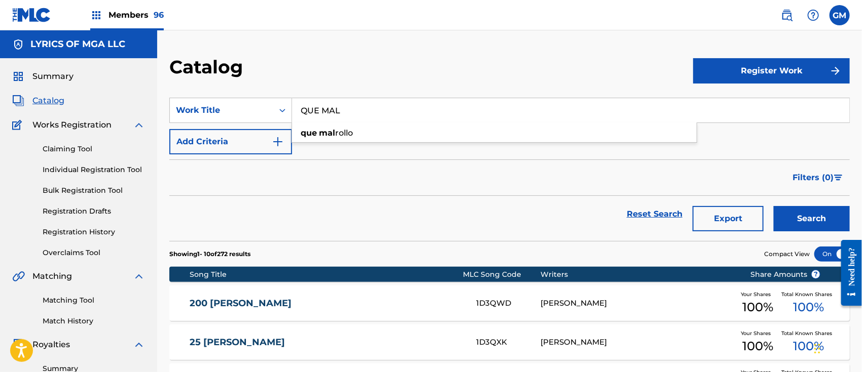
type input "QUE MAL"
click at [144, 12] on span "Members 96" at bounding box center [135, 15] width 55 height 12
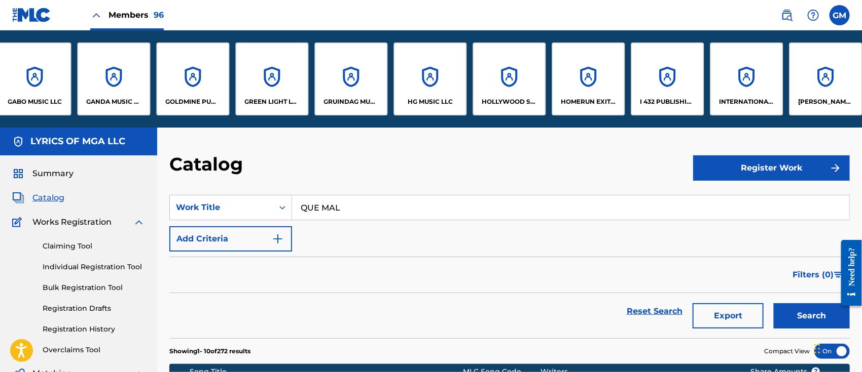
scroll to position [0, 2923]
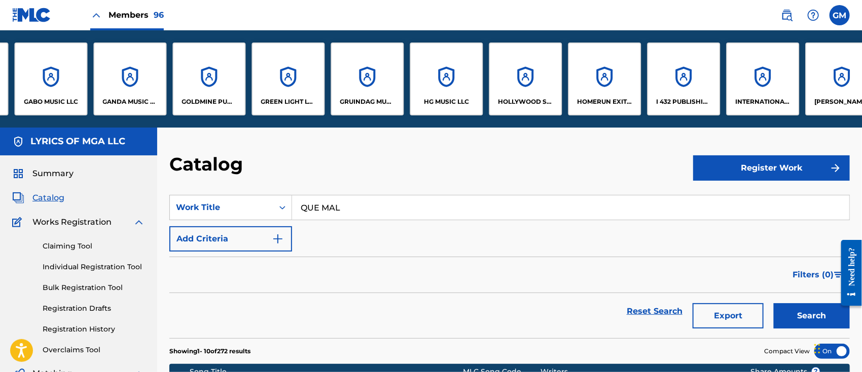
click at [363, 98] on p "GRUINDAG MUSIC, LLC" at bounding box center [367, 101] width 55 height 9
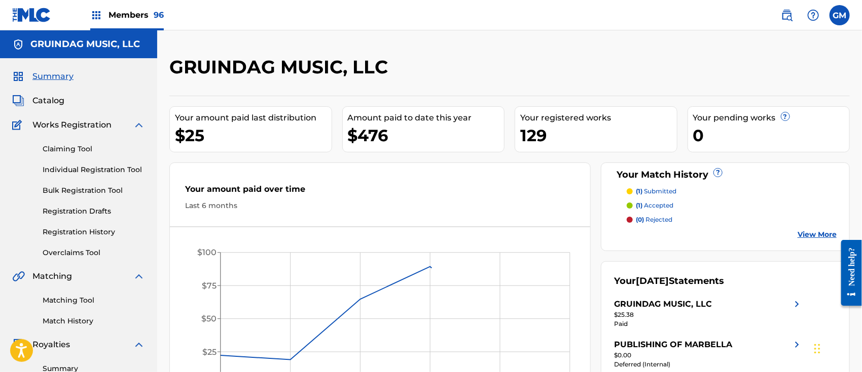
click at [50, 100] on span "Catalog" at bounding box center [48, 101] width 32 height 12
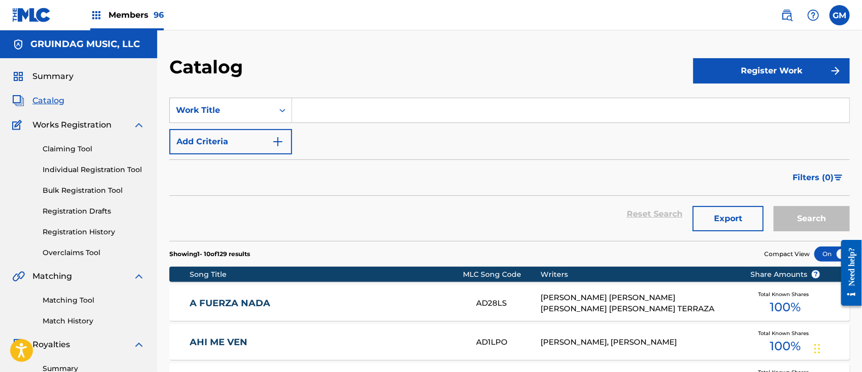
click at [299, 107] on input "Search Form" at bounding box center [570, 110] width 557 height 24
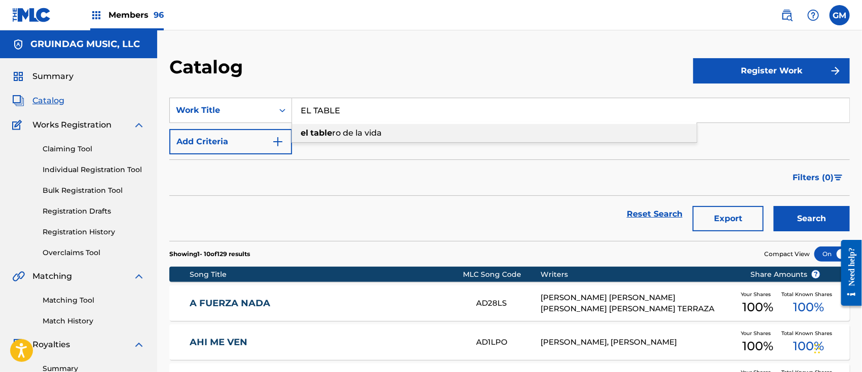
click at [324, 137] on strong "table" at bounding box center [321, 133] width 22 height 10
type input "el tablero de la vida"
click at [798, 215] on button "Search" at bounding box center [811, 218] width 76 height 25
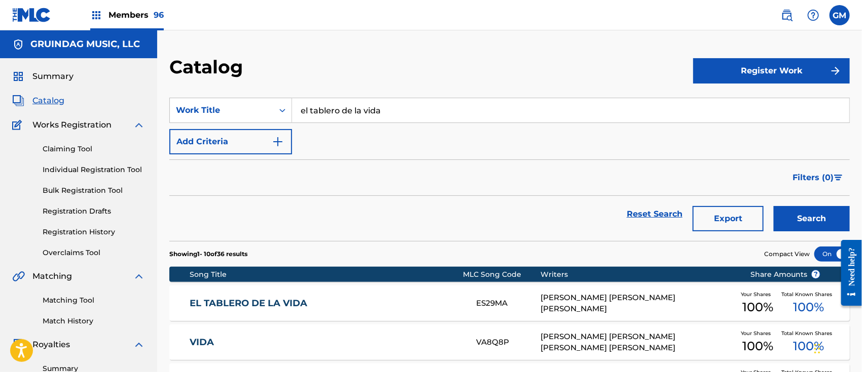
click at [134, 12] on span "Members 96" at bounding box center [135, 15] width 55 height 12
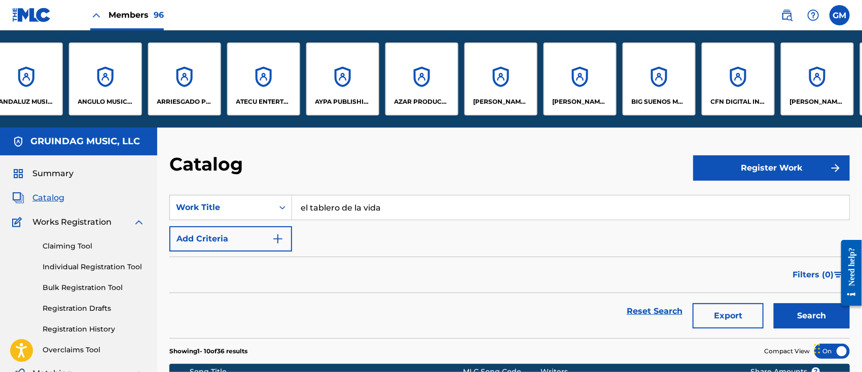
scroll to position [0, 450]
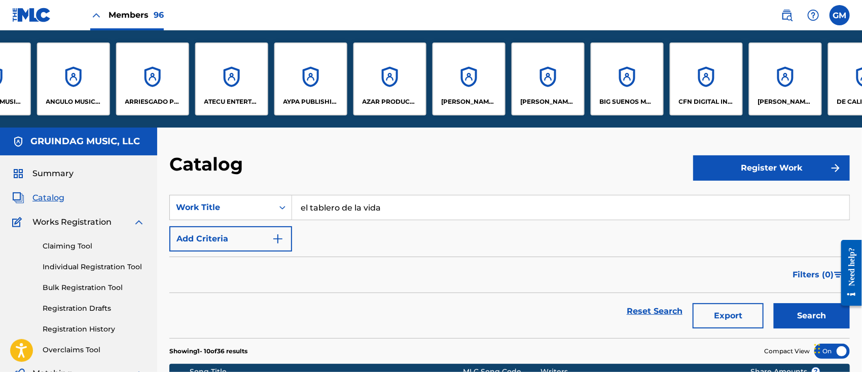
click at [482, 88] on div "[PERSON_NAME] MUSIC LLC" at bounding box center [468, 79] width 73 height 73
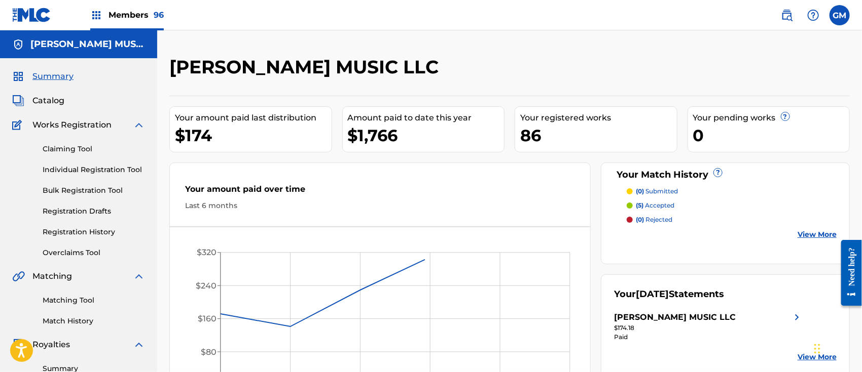
click at [53, 95] on span "Catalog" at bounding box center [48, 101] width 32 height 12
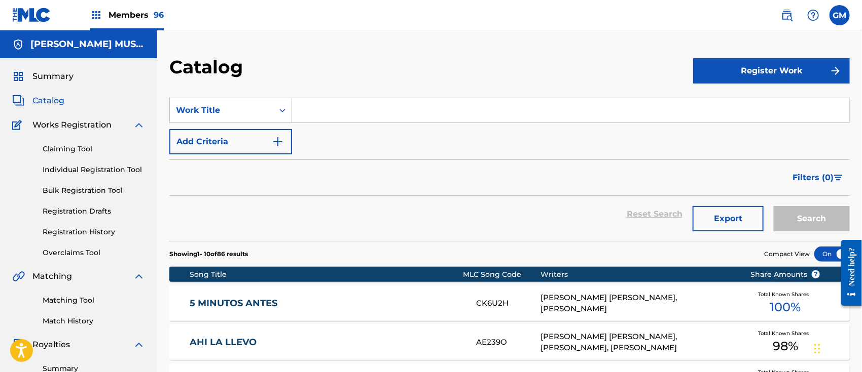
click at [341, 107] on input "Search Form" at bounding box center [570, 110] width 557 height 24
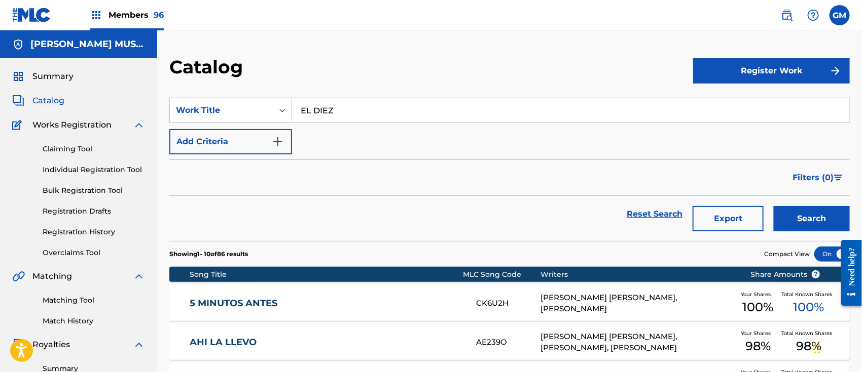
type input "EL DIEZ"
click at [773, 206] on button "Search" at bounding box center [811, 218] width 76 height 25
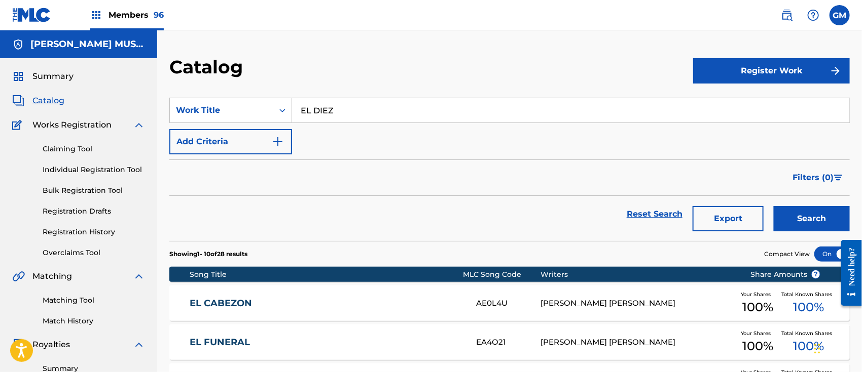
click at [79, 229] on link "Registration History" at bounding box center [94, 232] width 102 height 11
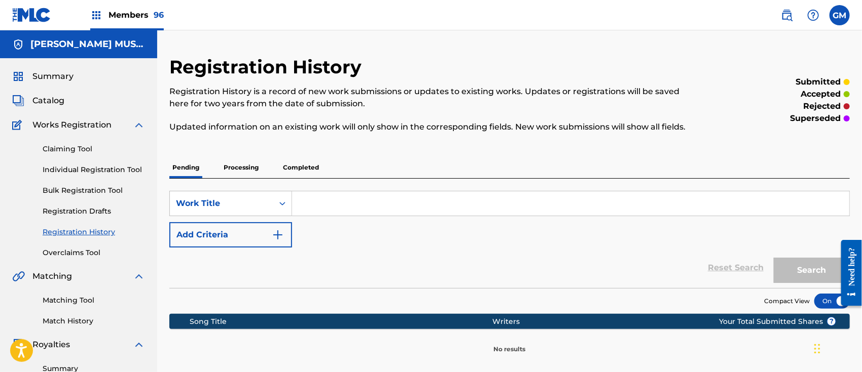
click at [247, 167] on p "Processing" at bounding box center [240, 167] width 41 height 21
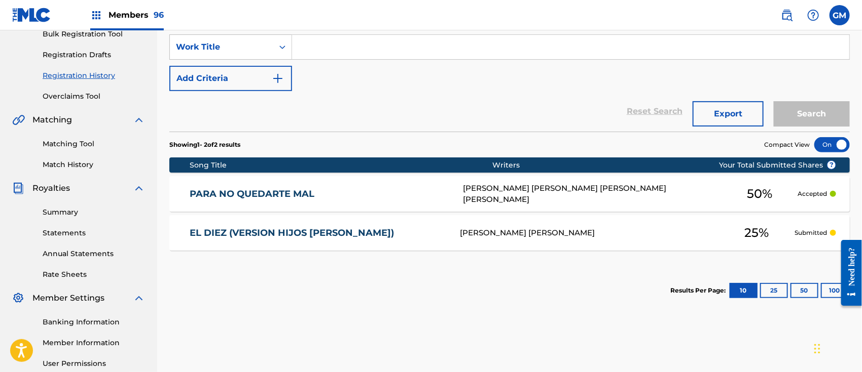
scroll to position [158, 0]
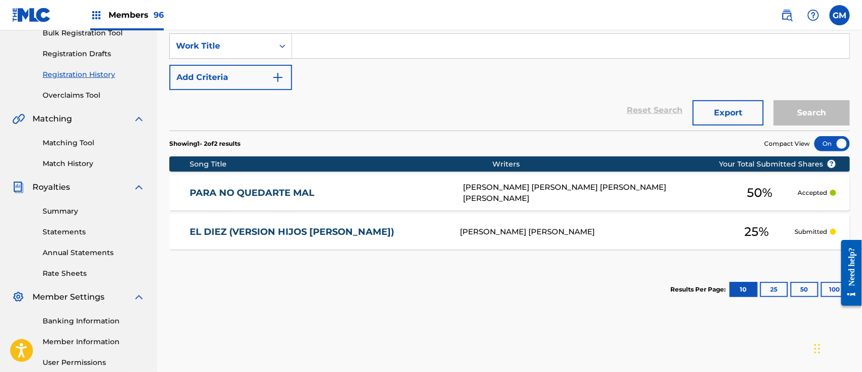
click at [350, 194] on link "PARA NO QUEDARTE MAL" at bounding box center [319, 194] width 259 height 12
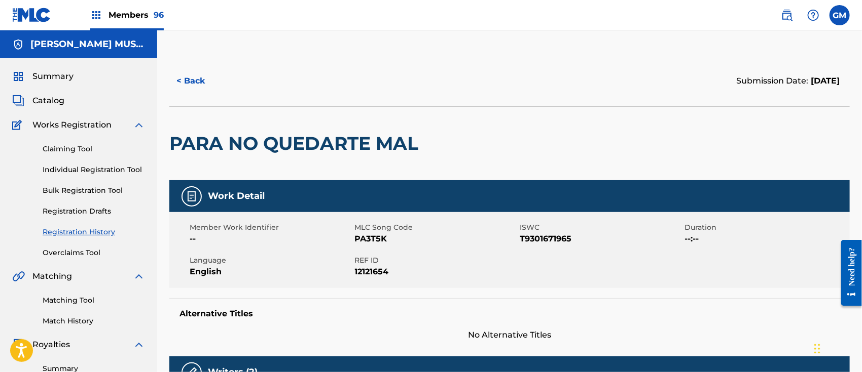
click at [195, 82] on button "< Back" at bounding box center [199, 80] width 61 height 25
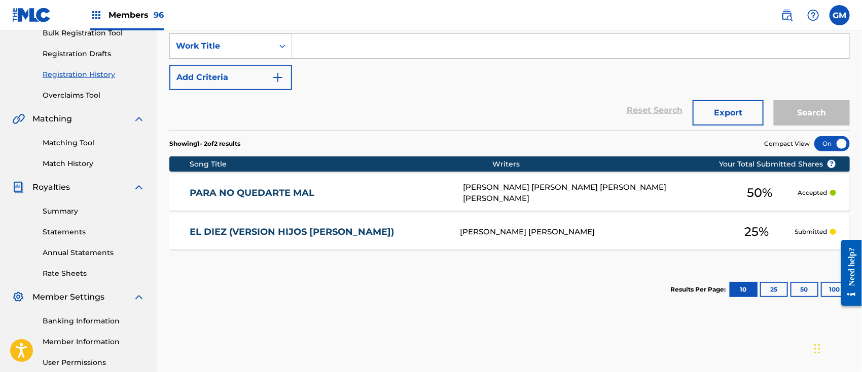
click at [124, 11] on span "Members 96" at bounding box center [135, 15] width 55 height 12
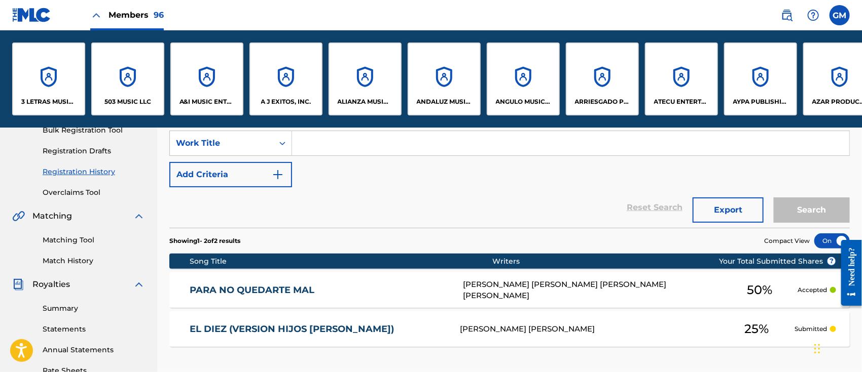
scroll to position [255, 0]
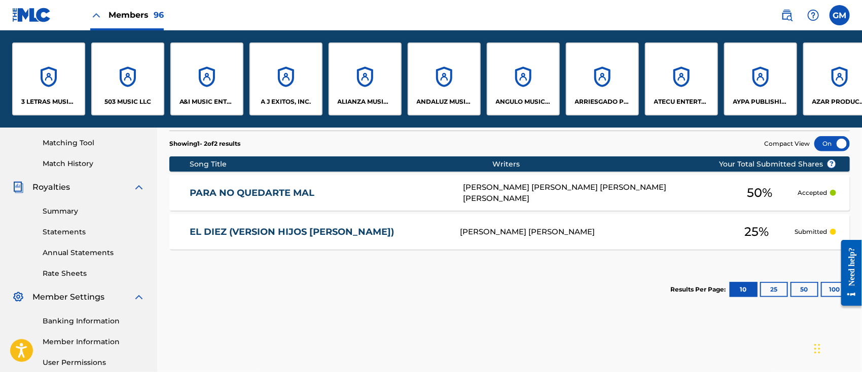
click at [58, 91] on div "3 LETRAS MUSIC LLC" at bounding box center [48, 79] width 73 height 73
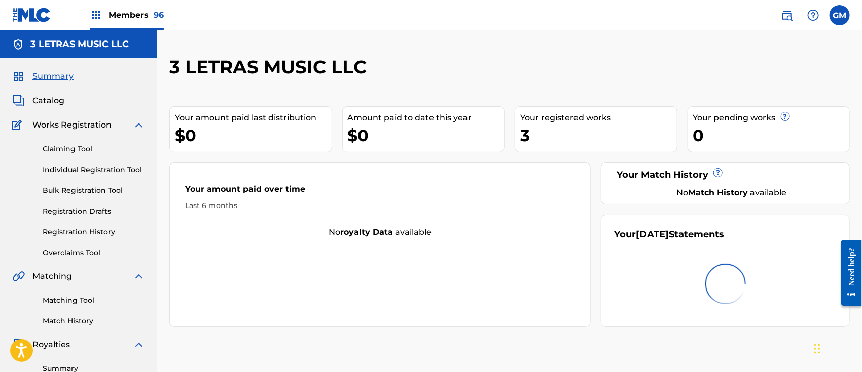
click at [82, 230] on link "Registration History" at bounding box center [94, 232] width 102 height 11
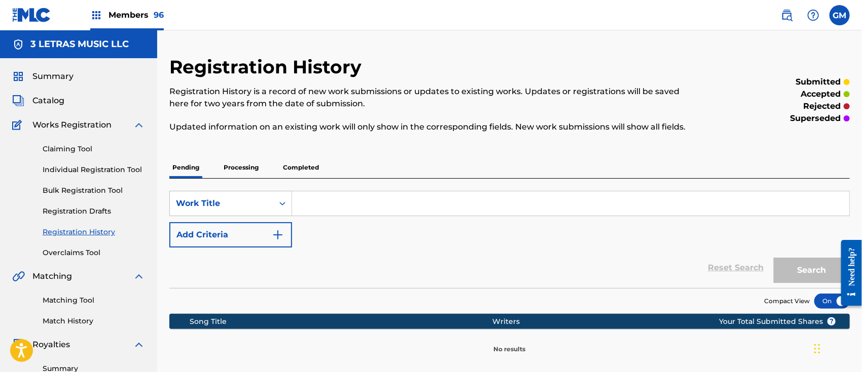
click at [248, 169] on p "Processing" at bounding box center [240, 167] width 41 height 21
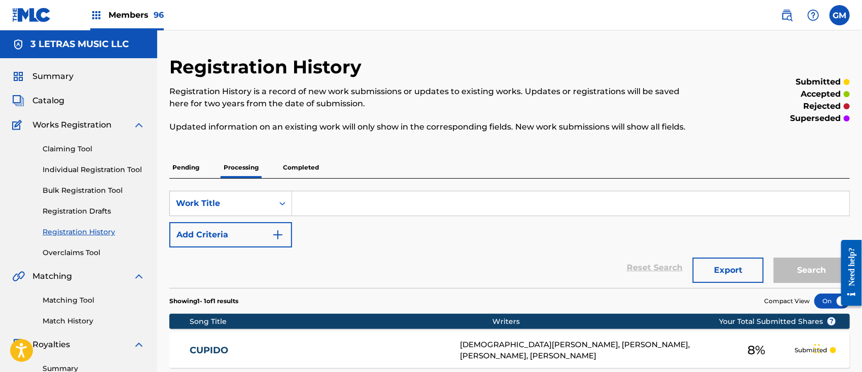
click at [51, 96] on span "Catalog" at bounding box center [48, 101] width 32 height 12
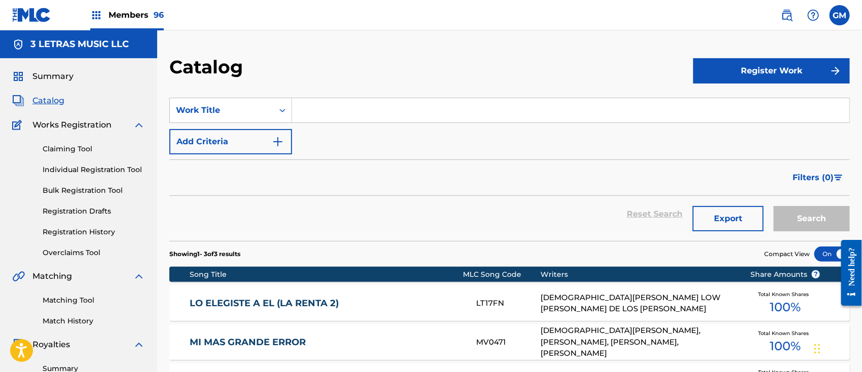
click at [320, 110] on input "Search Form" at bounding box center [570, 110] width 557 height 24
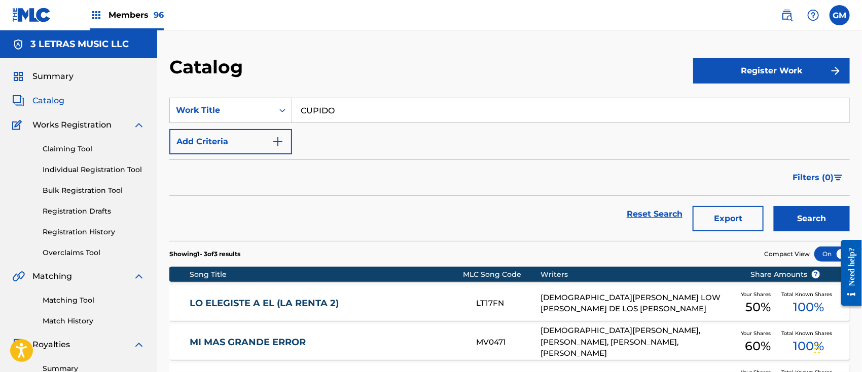
type input "CUPIDO"
click at [135, 8] on div "Members 96" at bounding box center [126, 15] width 73 height 30
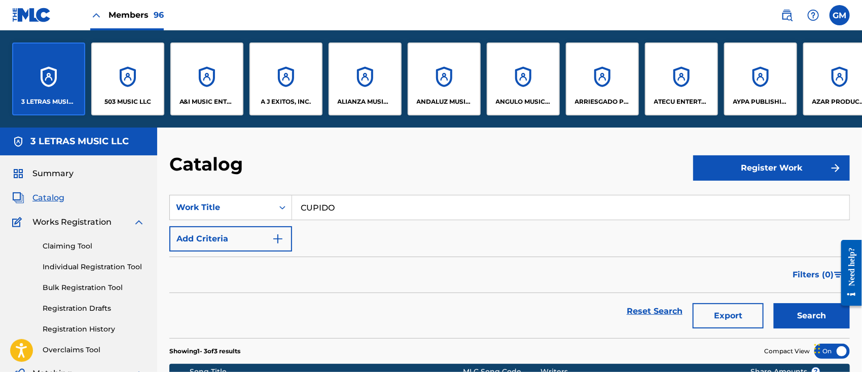
click at [447, 92] on div "ANDALUZ MUSIC PUBLISHING LLC" at bounding box center [443, 79] width 73 height 73
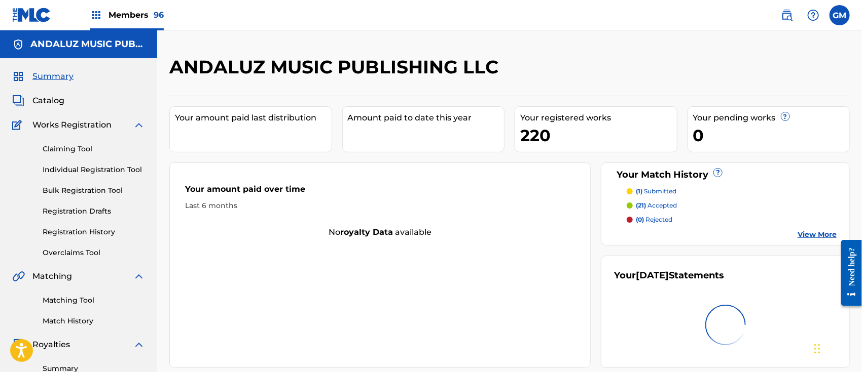
click at [49, 95] on span "Catalog" at bounding box center [48, 101] width 32 height 12
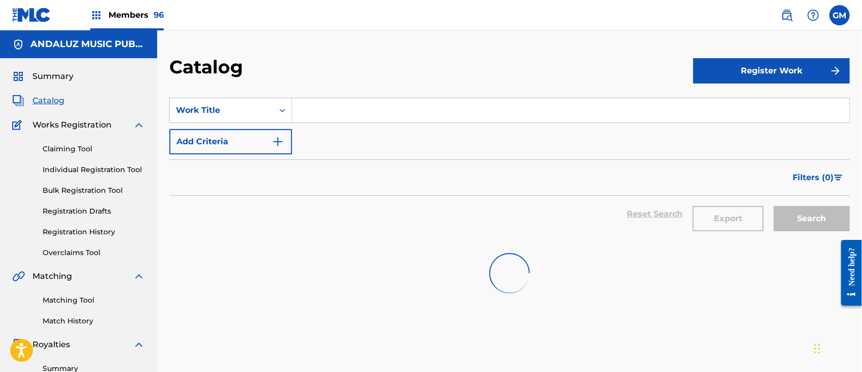
click at [341, 103] on input "Search Form" at bounding box center [570, 110] width 557 height 24
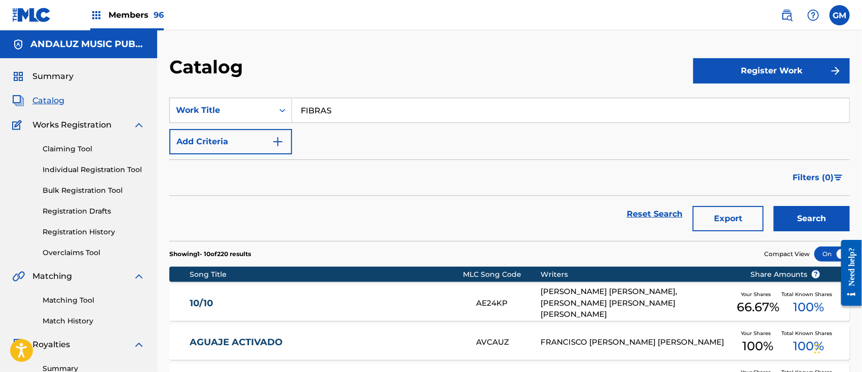
type input "FIBRAS"
click at [83, 229] on link "Registration History" at bounding box center [94, 232] width 102 height 11
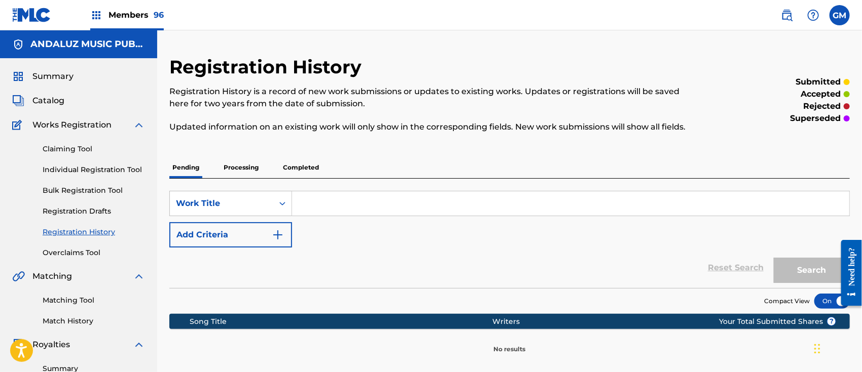
click at [242, 160] on p "Processing" at bounding box center [240, 167] width 41 height 21
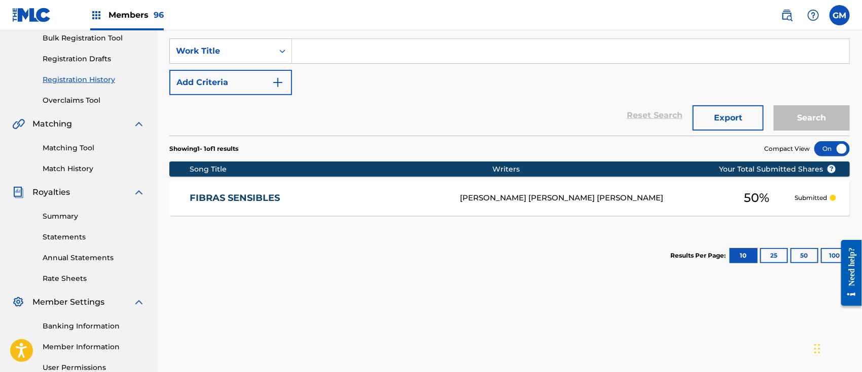
scroll to position [158, 0]
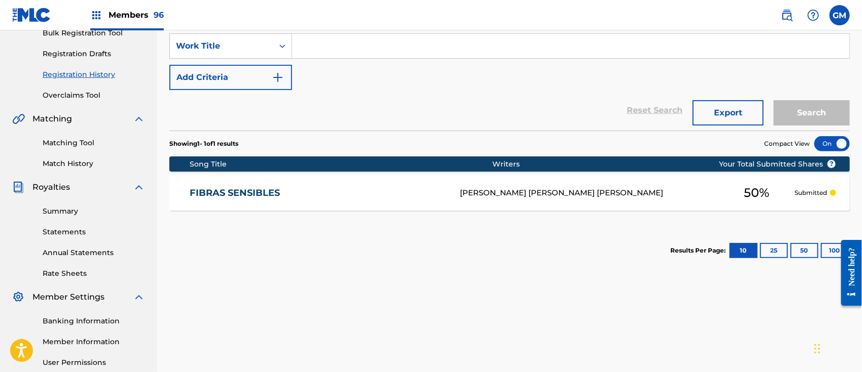
click at [150, 11] on span "Members 96" at bounding box center [135, 15] width 55 height 12
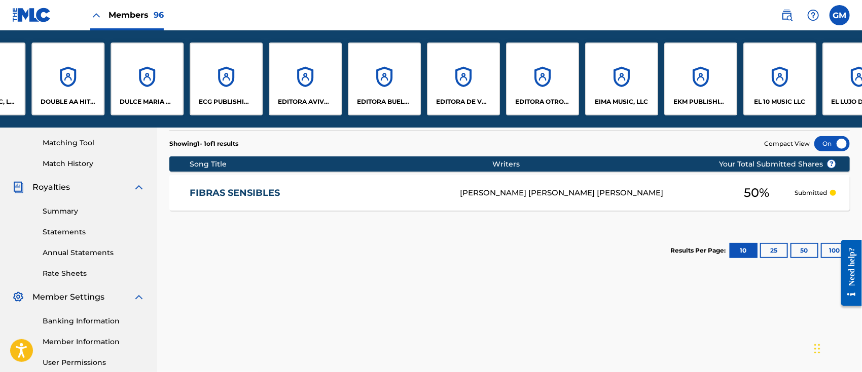
scroll to position [0, 1408]
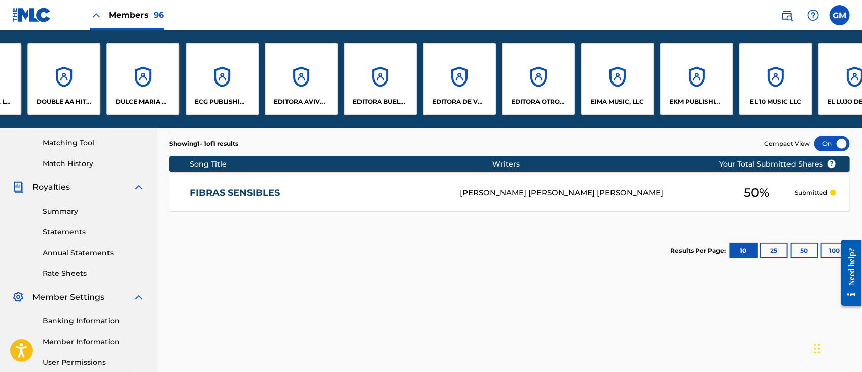
click at [528, 77] on div "EDITORA OTRO NIVEL LLC" at bounding box center [538, 79] width 73 height 73
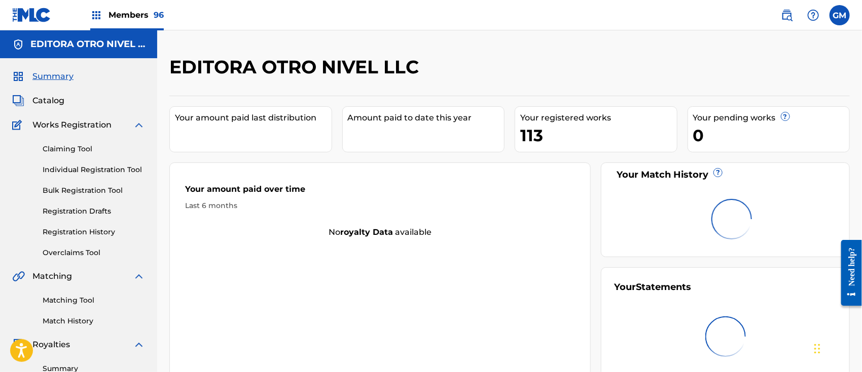
click at [52, 96] on span "Catalog" at bounding box center [48, 101] width 32 height 12
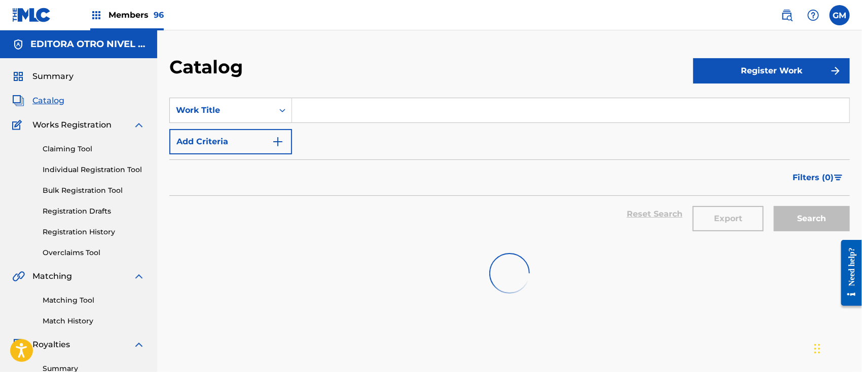
click at [355, 110] on input "Search Form" at bounding box center [570, 110] width 557 height 24
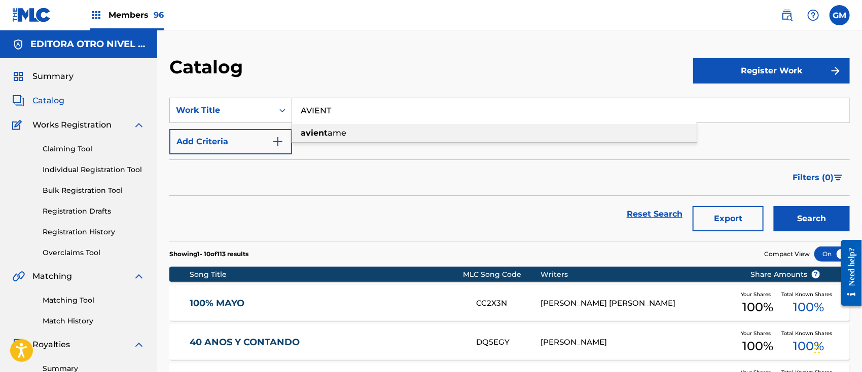
click at [332, 126] on div "avient ame" at bounding box center [494, 133] width 404 height 18
type input "avientame"
click at [800, 225] on button "Search" at bounding box center [811, 218] width 76 height 25
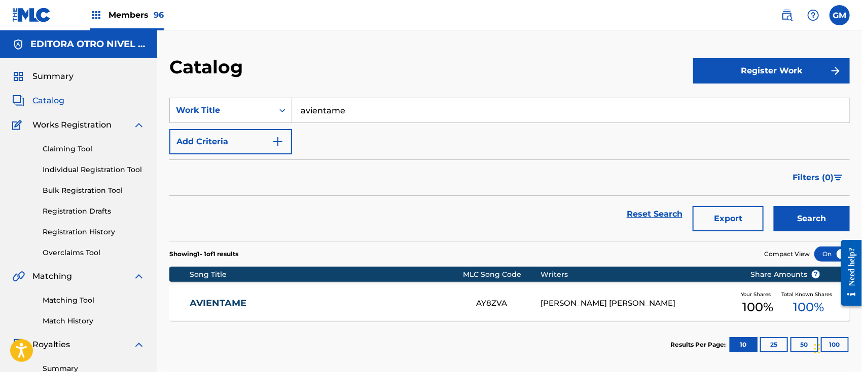
click at [125, 14] on span "Members 96" at bounding box center [135, 15] width 55 height 12
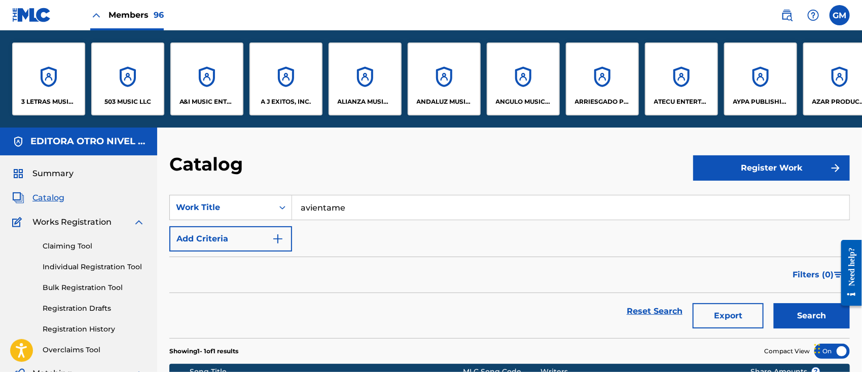
click at [198, 91] on div "A&I MUSIC ENTERTAINMENT, INC" at bounding box center [206, 79] width 73 height 73
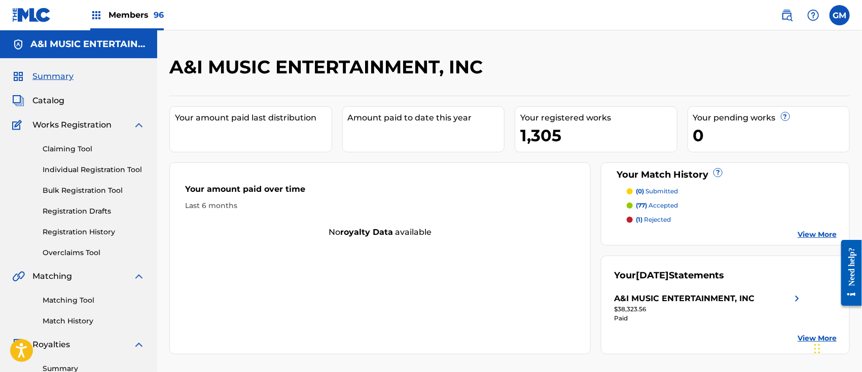
click at [60, 99] on span "Catalog" at bounding box center [48, 101] width 32 height 12
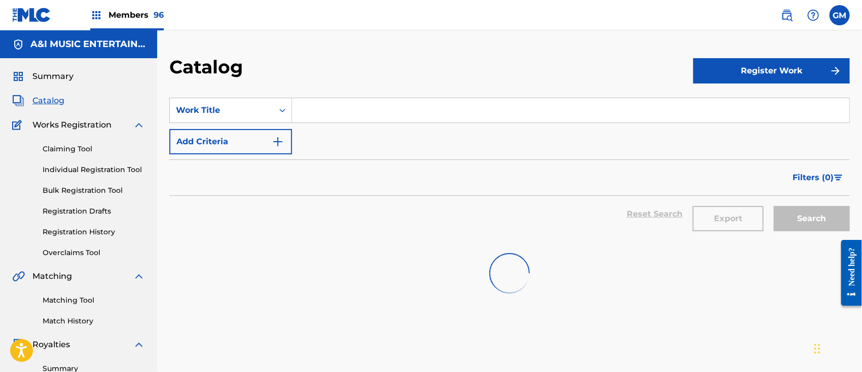
click at [328, 111] on input "Search Form" at bounding box center [570, 110] width 557 height 24
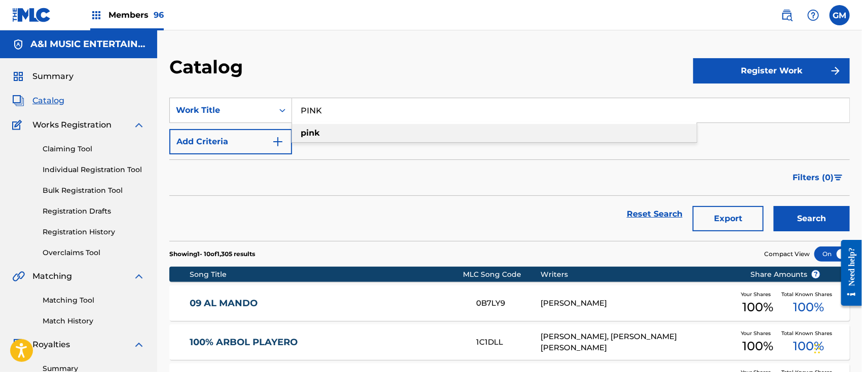
click at [314, 130] on strong "pink" at bounding box center [310, 133] width 19 height 10
type input "pink"
click at [792, 221] on button "Search" at bounding box center [811, 218] width 76 height 25
